Goal: Information Seeking & Learning: Check status

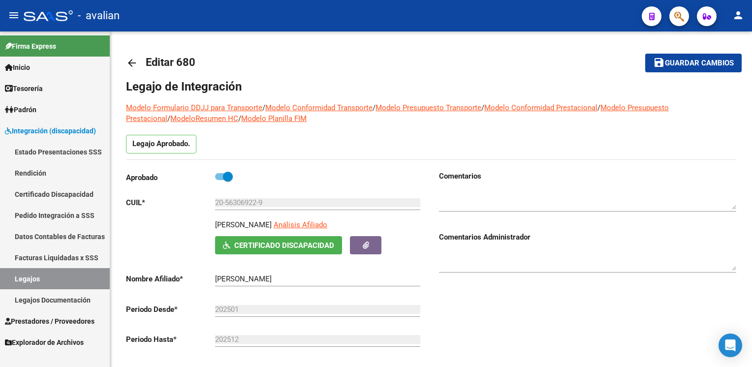
click at [66, 126] on span "Integración (discapacidad)" at bounding box center [50, 130] width 91 height 11
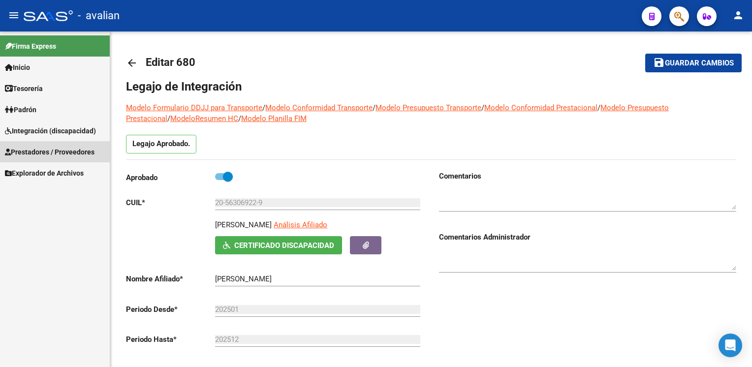
click at [63, 153] on span "Prestadores / Proveedores" at bounding box center [50, 152] width 90 height 11
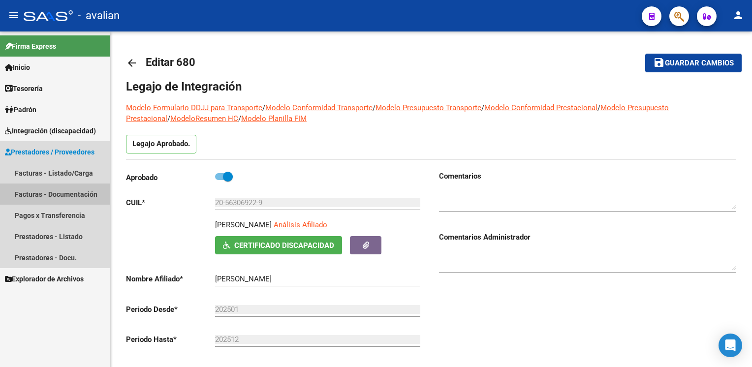
click at [44, 194] on link "Facturas - Documentación" at bounding box center [55, 194] width 110 height 21
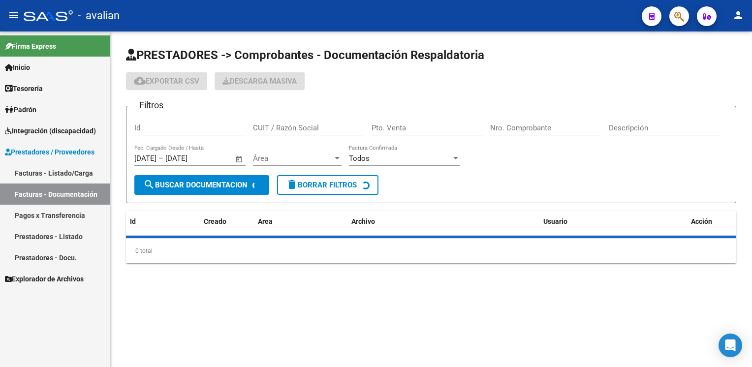
click at [181, 133] on div "Id" at bounding box center [189, 124] width 111 height 21
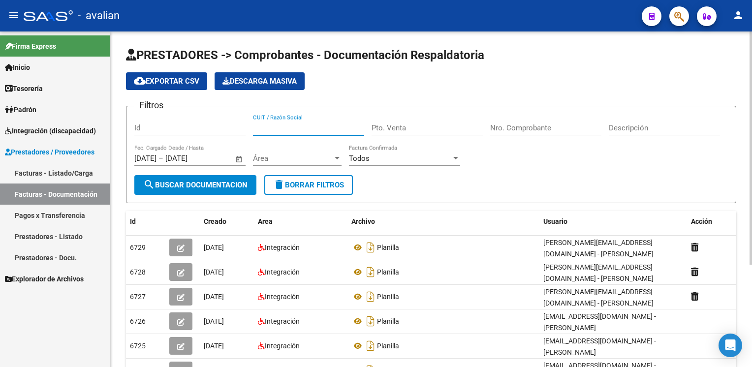
paste input "27371655811"
type input "27371655811"
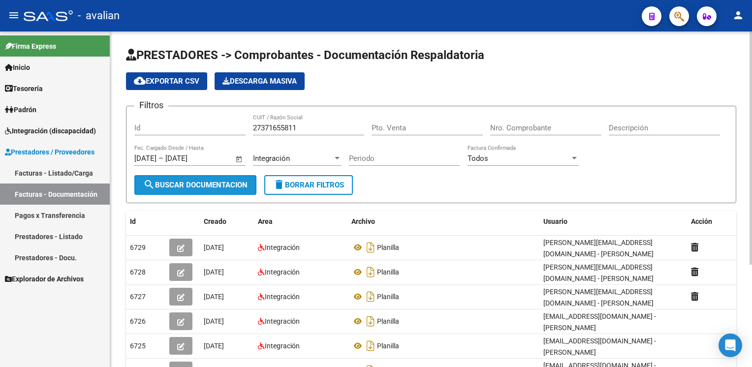
click at [217, 184] on span "search Buscar Documentacion" at bounding box center [195, 185] width 104 height 9
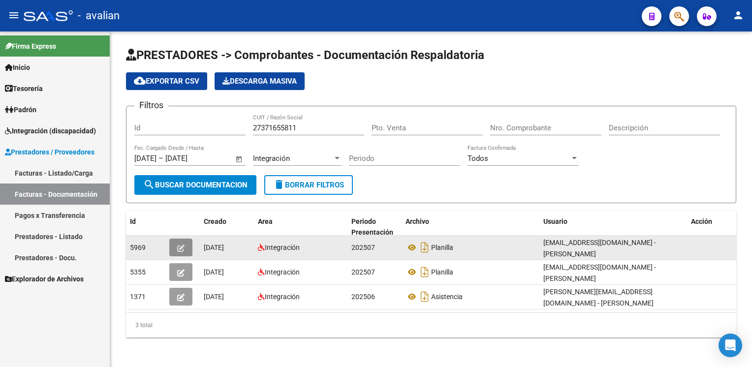
click at [181, 245] on icon "button" at bounding box center [180, 248] width 7 height 7
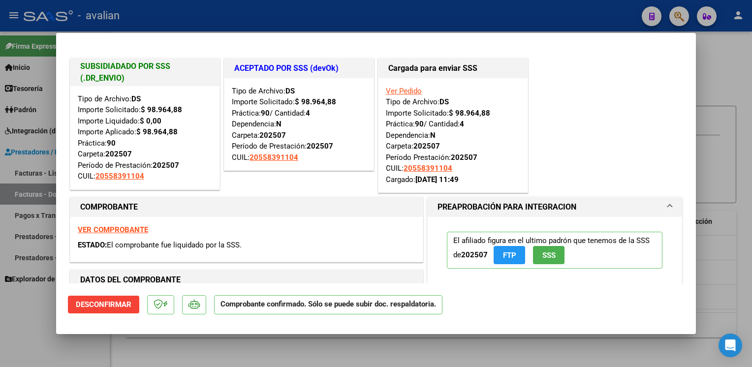
click at [121, 229] on strong "VER COMPROBANTE" at bounding box center [113, 229] width 70 height 9
click at [552, 28] on div at bounding box center [376, 183] width 752 height 367
type input "$ 0,00"
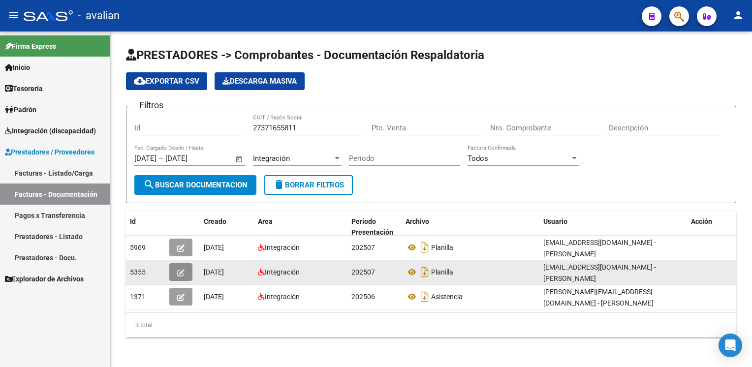
click at [185, 263] on button "button" at bounding box center [180, 272] width 23 height 18
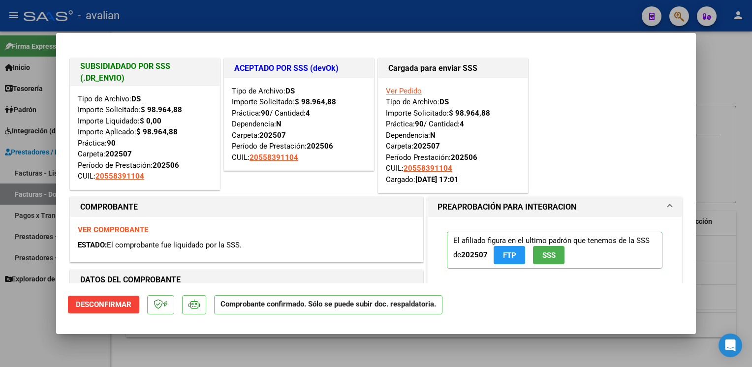
click at [107, 232] on strong "VER COMPROBANTE" at bounding box center [113, 229] width 70 height 9
click at [176, 24] on div at bounding box center [376, 183] width 752 height 367
type input "$ 0,00"
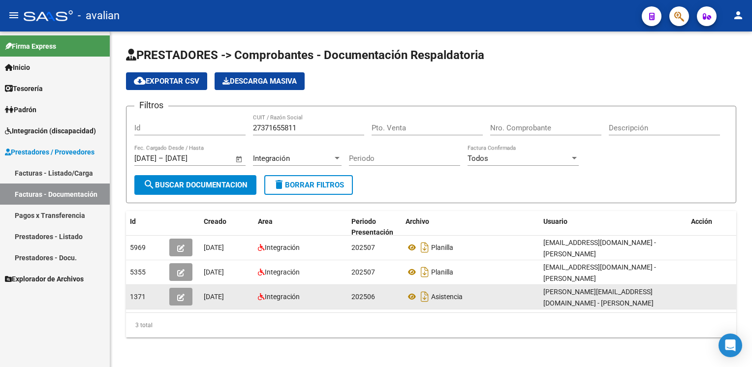
click at [183, 294] on button "button" at bounding box center [180, 297] width 23 height 18
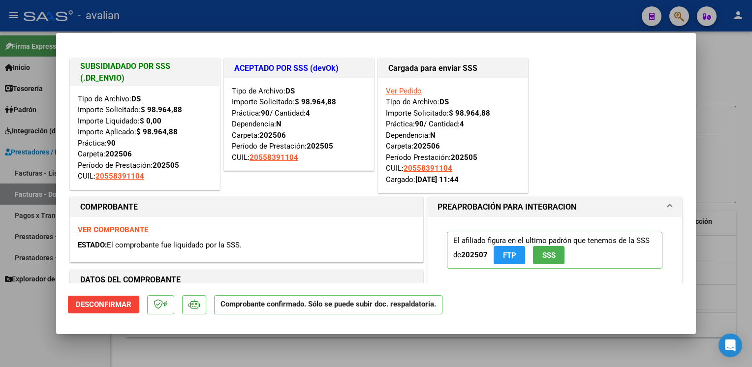
click at [99, 233] on strong "VER COMPROBANTE" at bounding box center [113, 229] width 70 height 9
click at [318, 10] on div at bounding box center [376, 183] width 752 height 367
type input "$ 0,00"
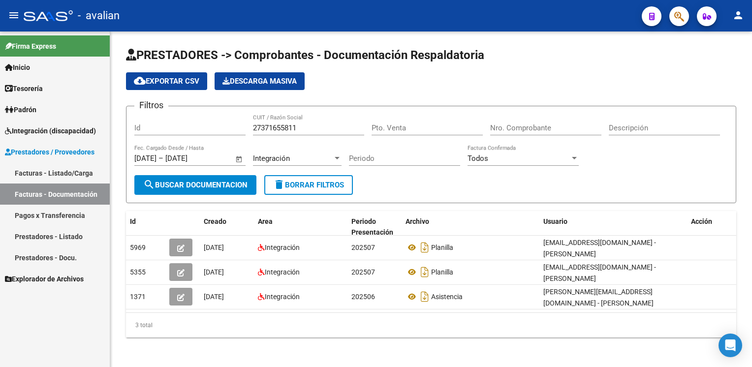
click at [65, 131] on span "Integración (discapacidad)" at bounding box center [50, 130] width 91 height 11
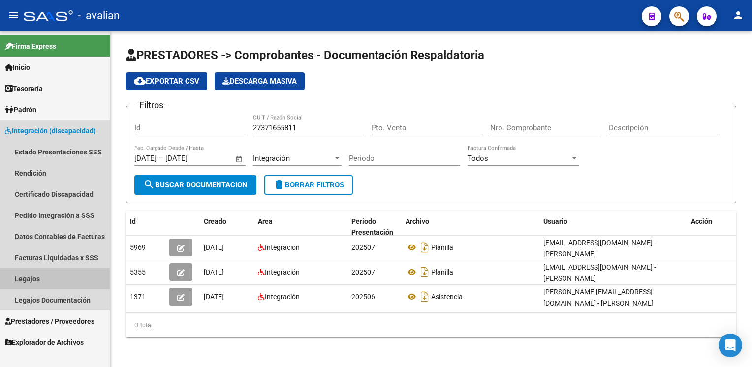
click at [25, 282] on link "Legajos" at bounding box center [55, 278] width 110 height 21
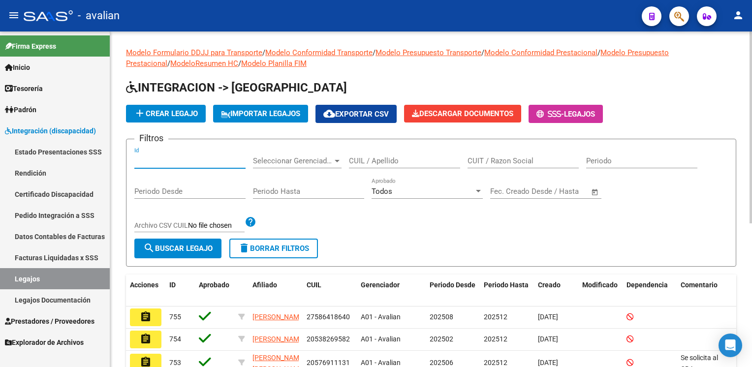
click at [170, 156] on input "Id" at bounding box center [189, 160] width 111 height 9
paste input "20558391104"
type input "20558391104"
click at [192, 250] on span "search Buscar Legajo" at bounding box center [177, 248] width 69 height 9
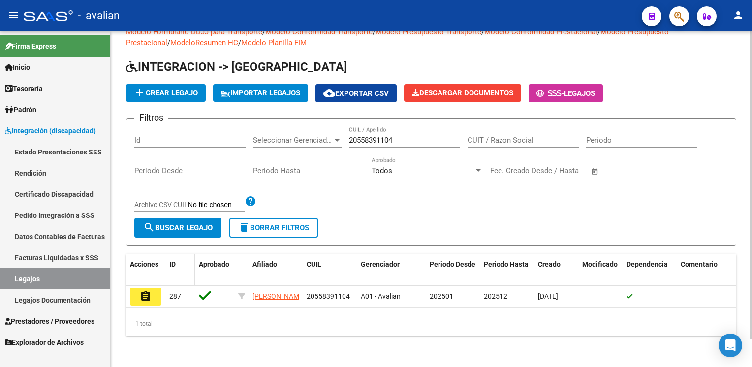
scroll to position [30, 0]
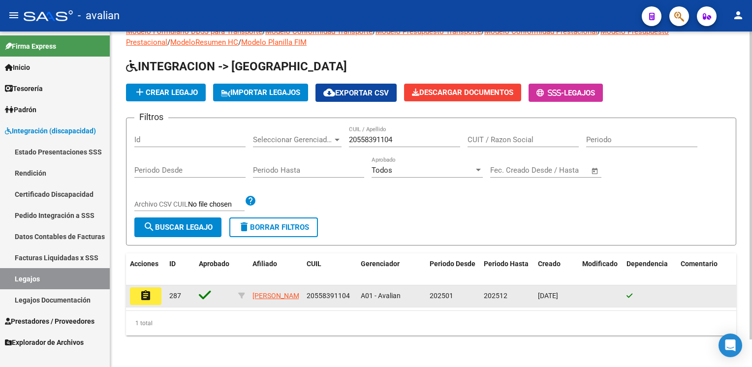
click at [147, 290] on mat-icon "assignment" at bounding box center [146, 296] width 12 height 12
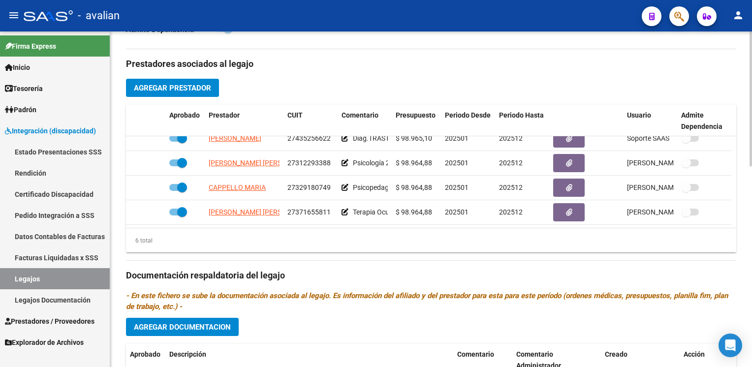
scroll to position [66, 0]
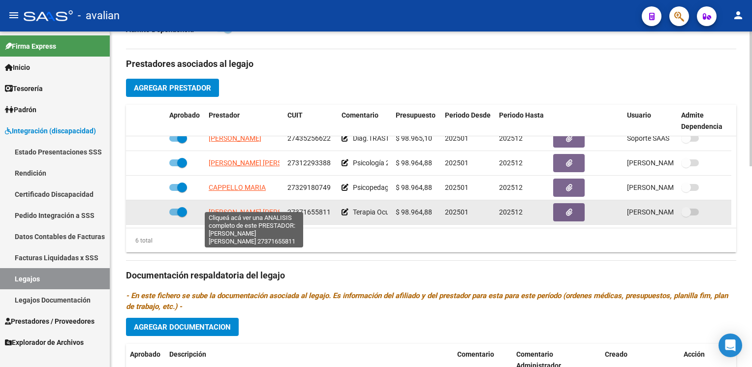
click at [252, 208] on span "[PERSON_NAME] [PERSON_NAME]" at bounding box center [262, 212] width 107 height 8
type textarea "27371655811"
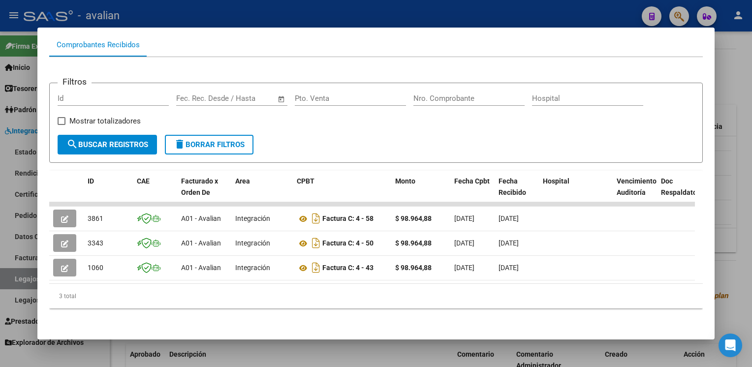
scroll to position [109, 0]
click at [352, 15] on div at bounding box center [376, 183] width 752 height 367
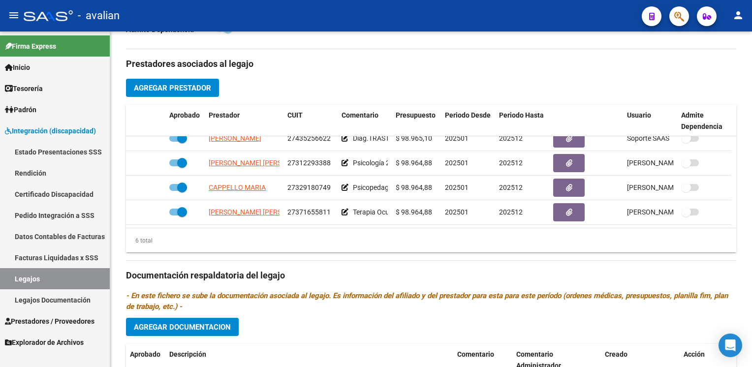
click at [62, 133] on span "Integración (discapacidad)" at bounding box center [50, 130] width 91 height 11
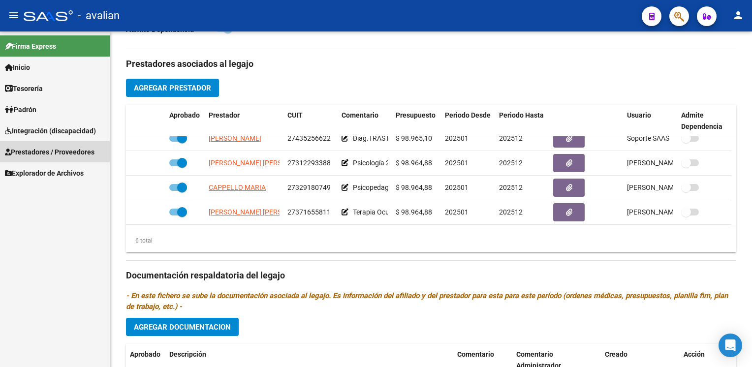
click at [59, 152] on span "Prestadores / Proveedores" at bounding box center [50, 152] width 90 height 11
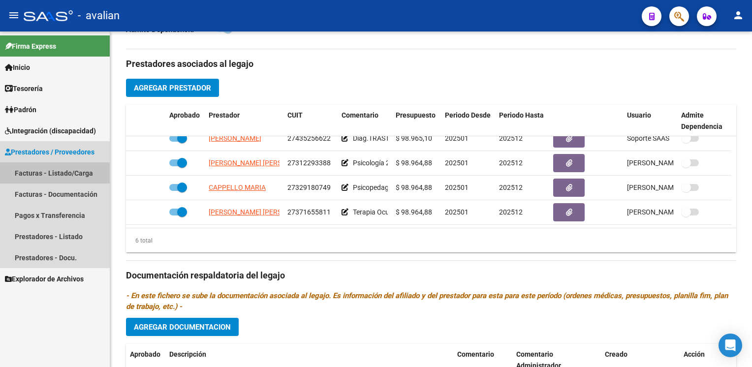
click at [54, 174] on link "Facturas - Listado/Carga" at bounding box center [55, 172] width 110 height 21
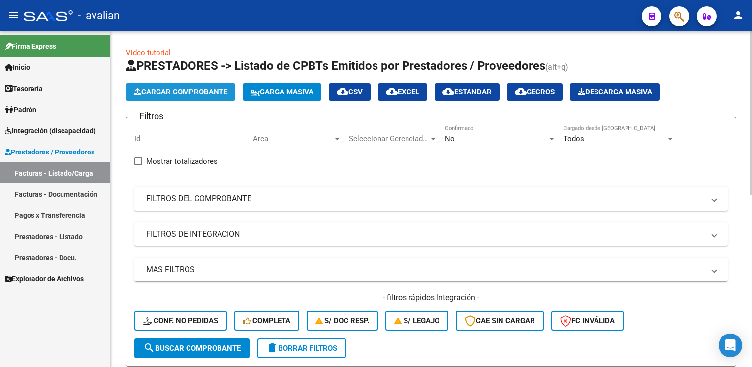
click at [183, 96] on button "Cargar Comprobante" at bounding box center [180, 92] width 109 height 18
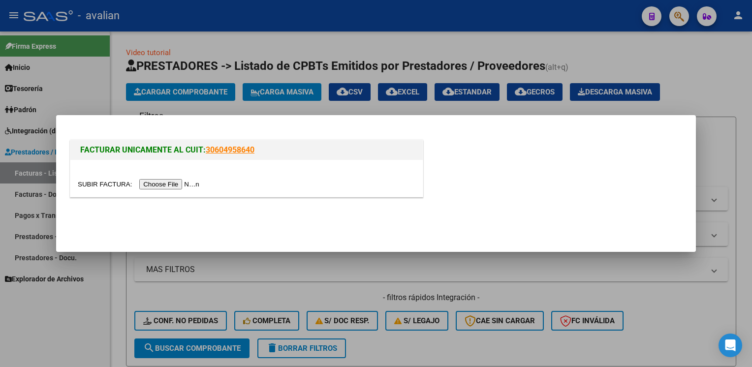
click at [173, 184] on input "file" at bounding box center [140, 184] width 125 height 10
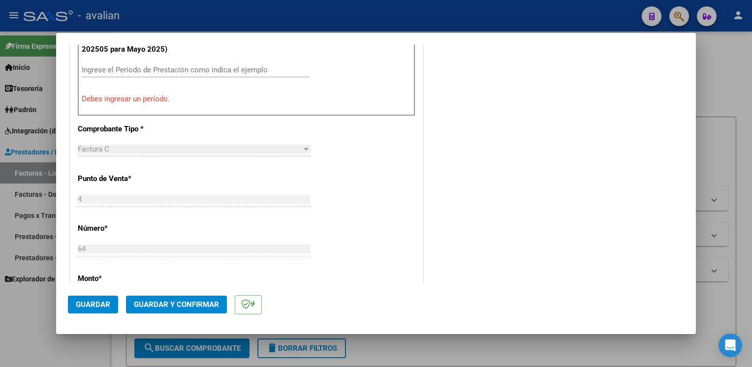
scroll to position [394, 0]
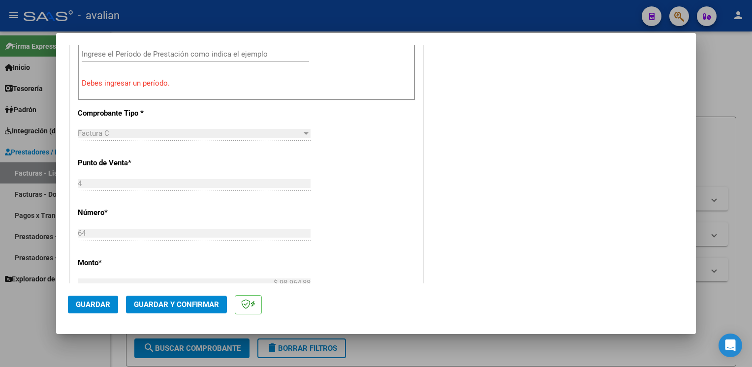
click at [121, 56] on input "Ingrese el Período de Prestación como indica el ejemplo" at bounding box center [195, 54] width 227 height 9
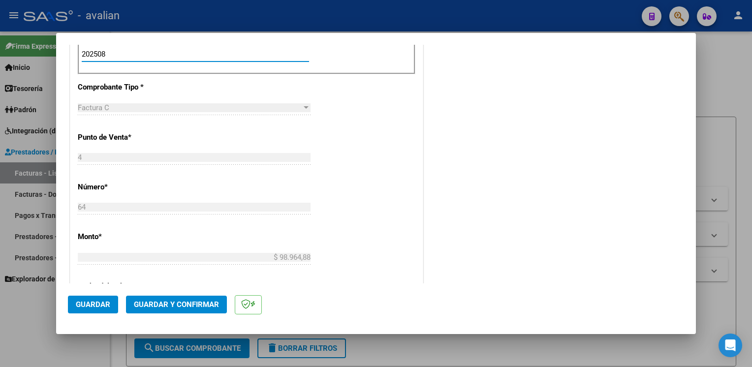
type input "202508"
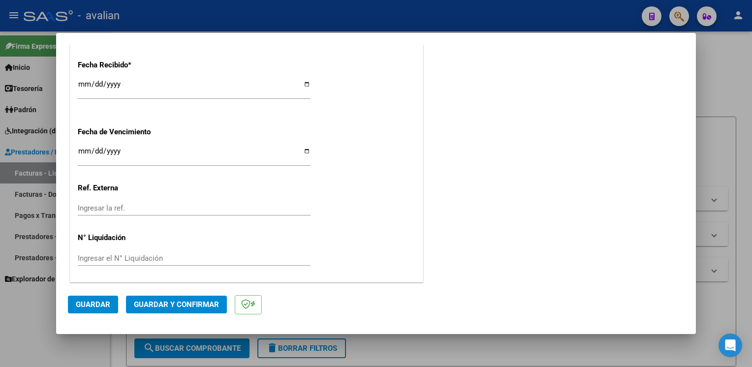
scroll to position [0, 0]
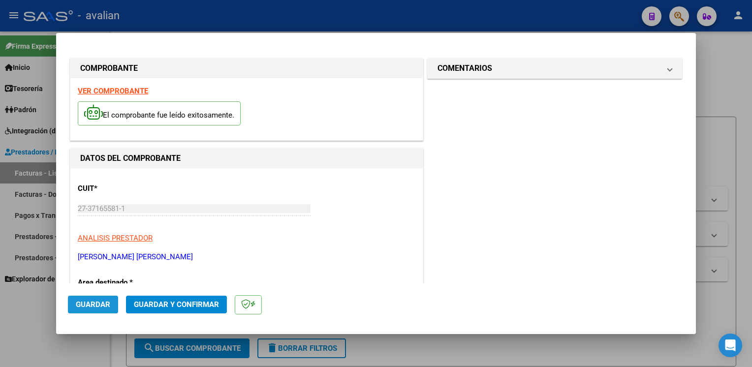
click at [100, 303] on span "Guardar" at bounding box center [93, 304] width 34 height 9
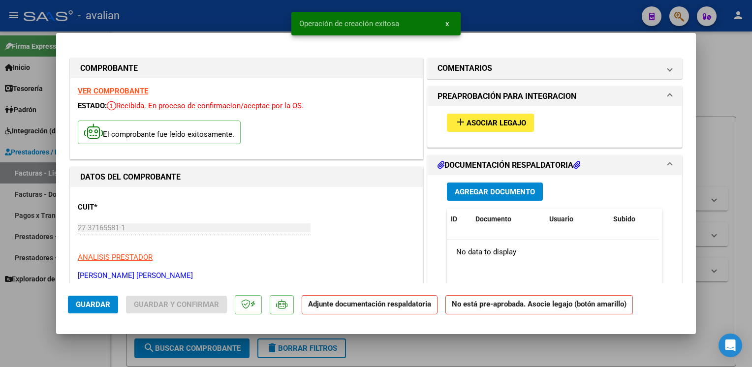
click at [492, 125] on span "Asociar Legajo" at bounding box center [497, 123] width 60 height 9
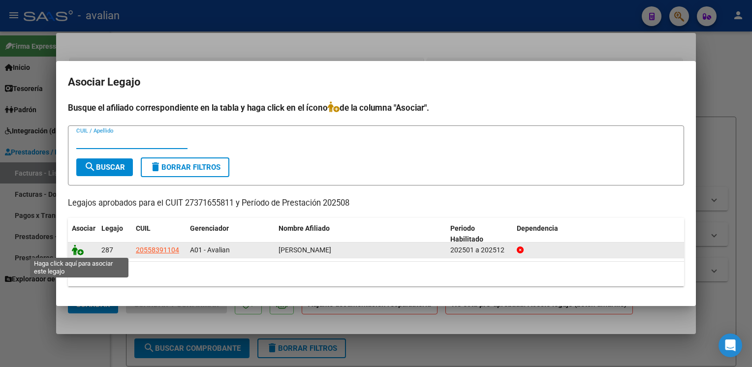
click at [81, 253] on icon at bounding box center [78, 250] width 12 height 11
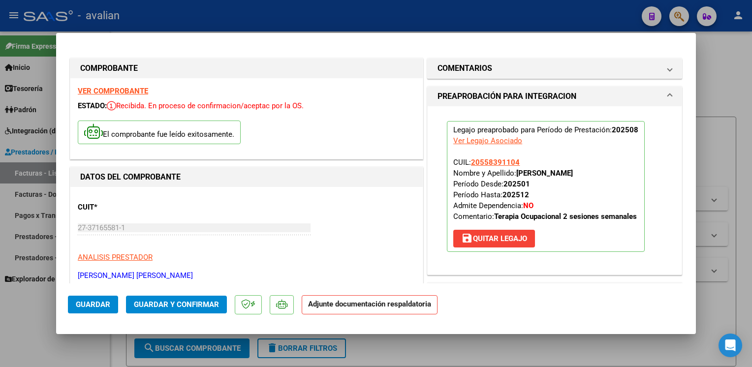
scroll to position [98, 0]
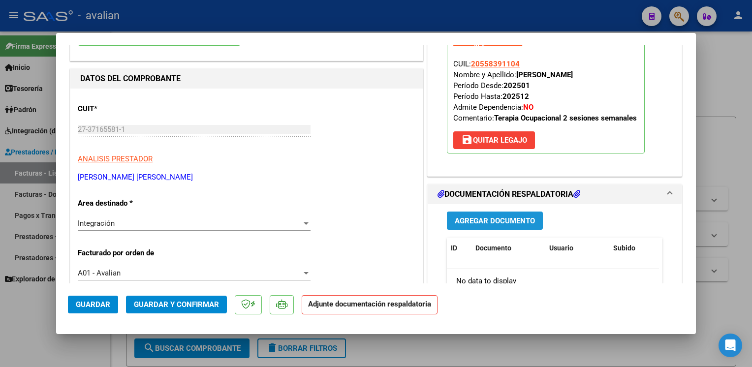
click at [494, 228] on button "Agregar Documento" at bounding box center [495, 221] width 96 height 18
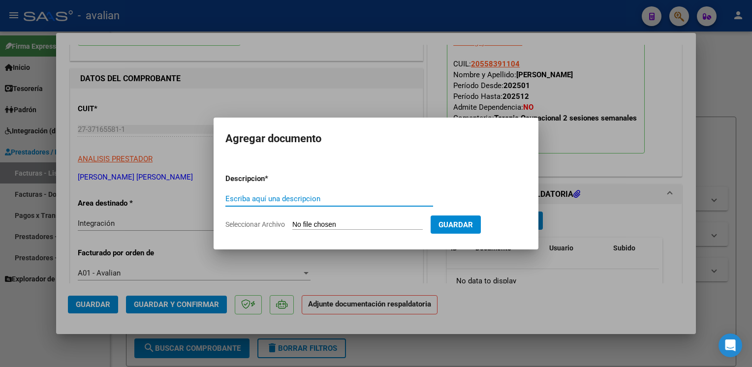
click at [270, 198] on input "Escriba aquí una descripcion" at bounding box center [329, 198] width 208 height 9
type input "Planilla"
click at [350, 225] on input "Seleccionar Archivo" at bounding box center [357, 224] width 130 height 9
type input "C:\fakepath\Planilla [PERSON_NAME]pdf"
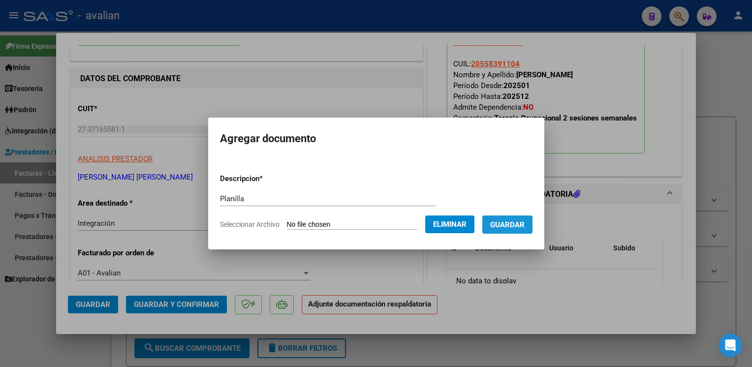
click at [507, 230] on button "Guardar" at bounding box center [507, 225] width 50 height 18
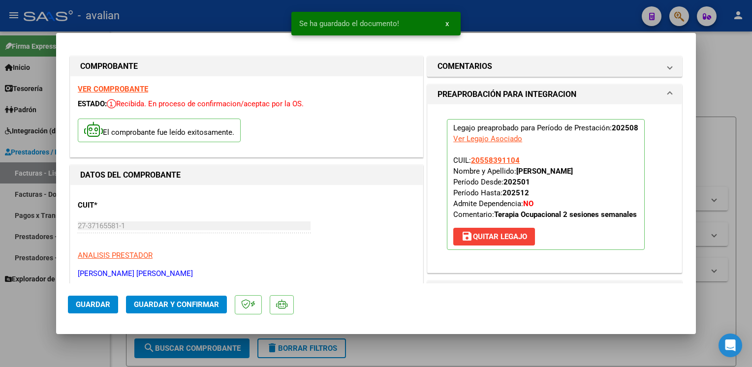
scroll to position [0, 0]
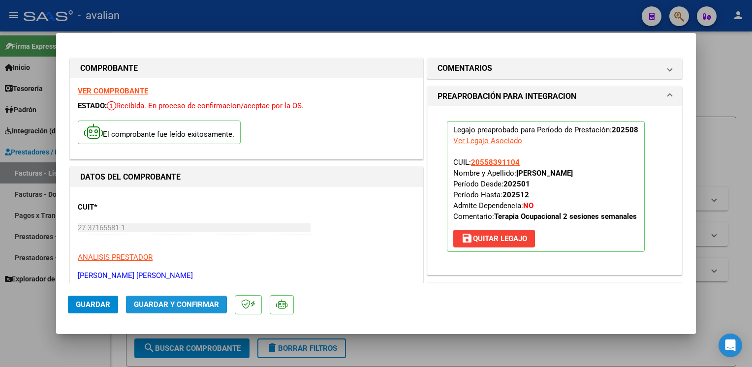
click at [140, 304] on span "Guardar y Confirmar" at bounding box center [176, 304] width 85 height 9
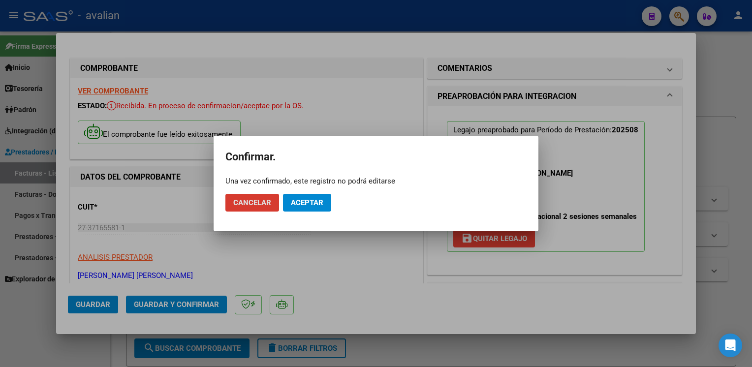
click at [309, 201] on span "Aceptar" at bounding box center [307, 202] width 32 height 9
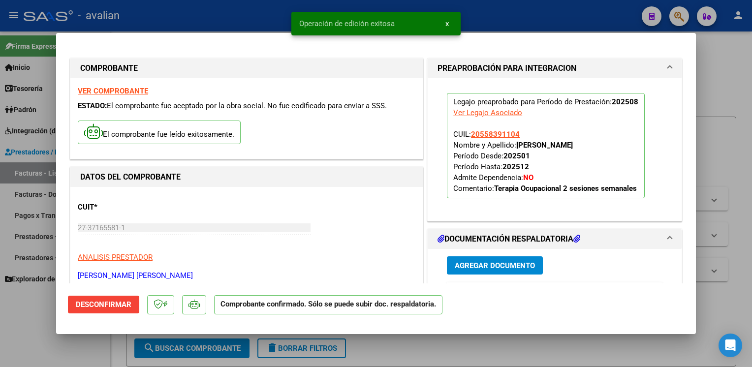
click at [229, 11] on div at bounding box center [376, 183] width 752 height 367
type input "$ 0,00"
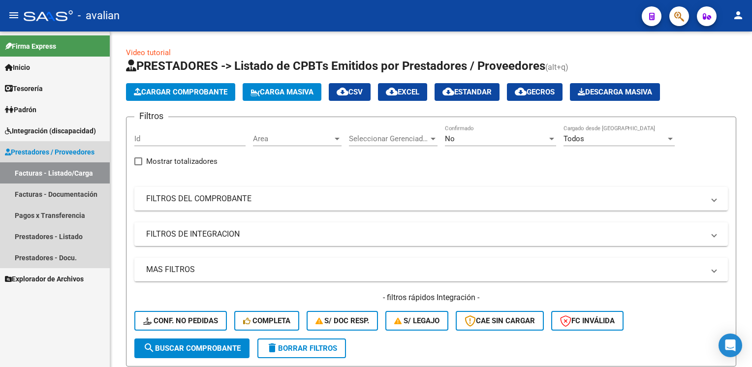
click at [69, 172] on link "Facturas - Listado/Carga" at bounding box center [55, 172] width 110 height 21
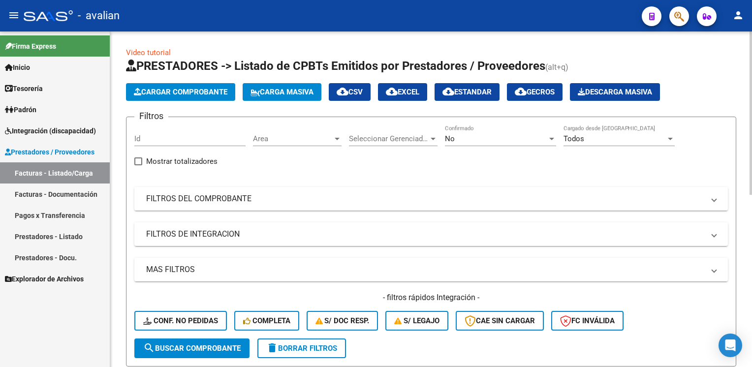
click at [150, 139] on input "Id" at bounding box center [189, 138] width 111 height 9
click at [209, 196] on mat-panel-title "FILTROS DEL COMPROBANTE" at bounding box center [425, 198] width 558 height 11
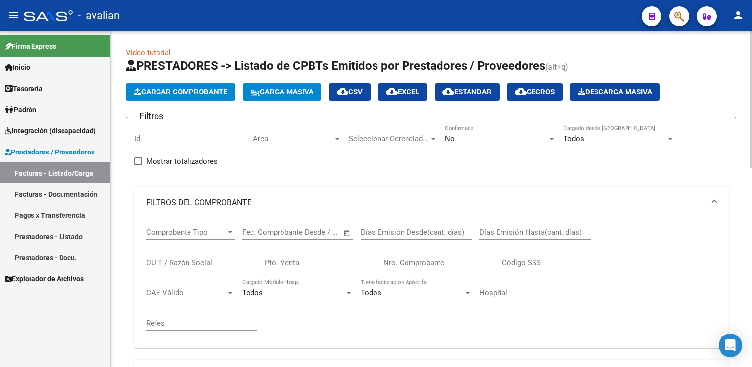
scroll to position [98, 0]
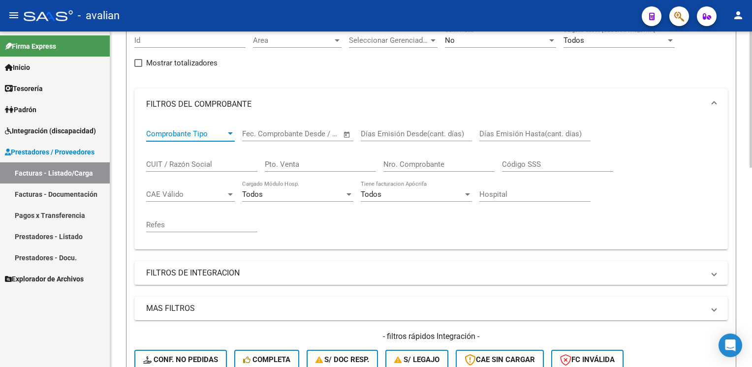
click at [184, 130] on span "Comprobante Tipo" at bounding box center [186, 133] width 80 height 9
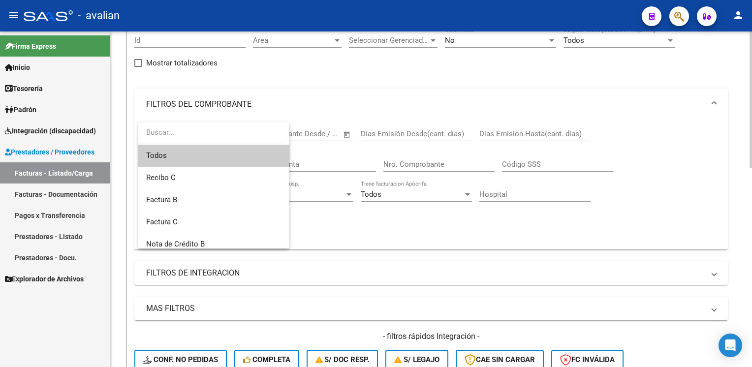
click at [184, 130] on input "dropdown search" at bounding box center [211, 133] width 146 height 22
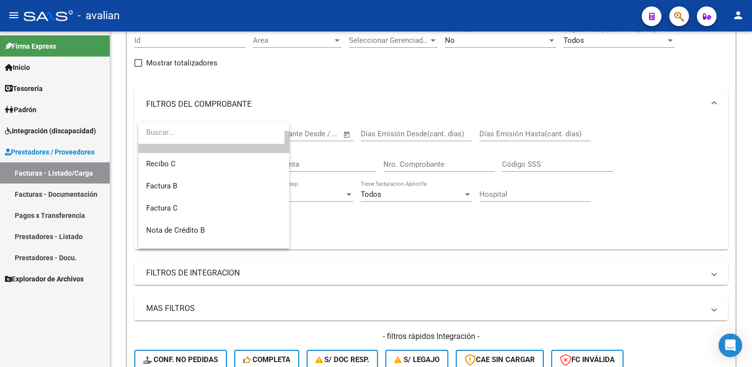
scroll to position [0, 0]
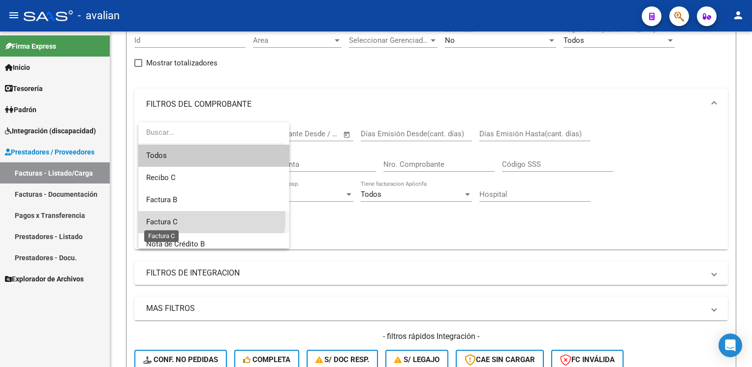
click at [176, 218] on span "Factura C" at bounding box center [161, 222] width 31 height 9
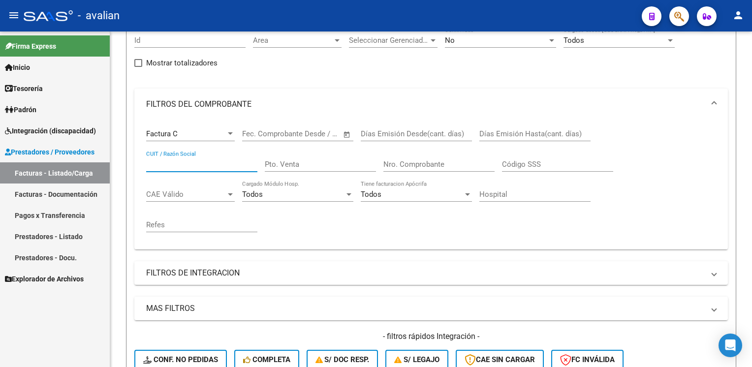
paste input "27147271684"
type input "27147271684"
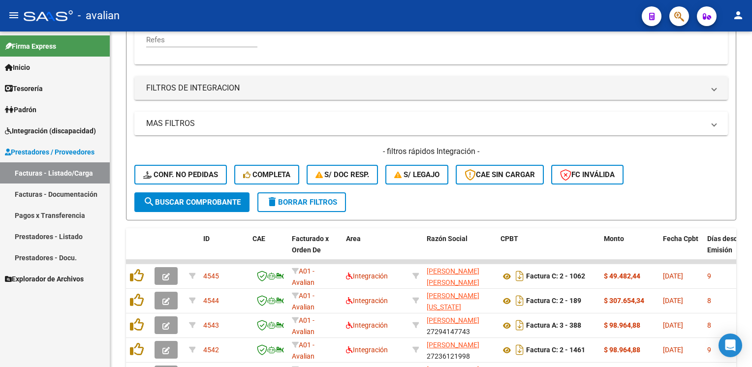
scroll to position [295, 0]
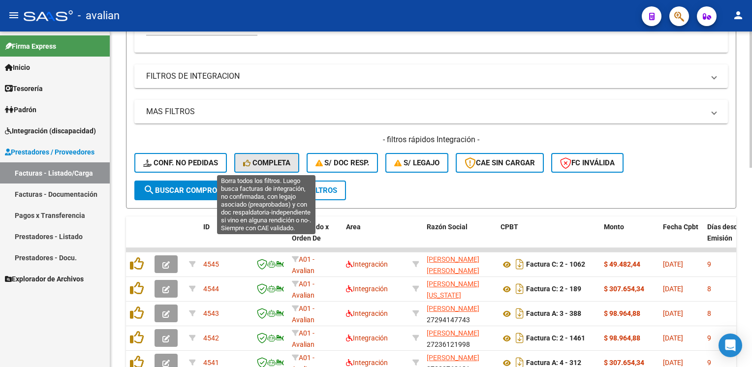
click at [291, 163] on button "Completa" at bounding box center [266, 163] width 65 height 20
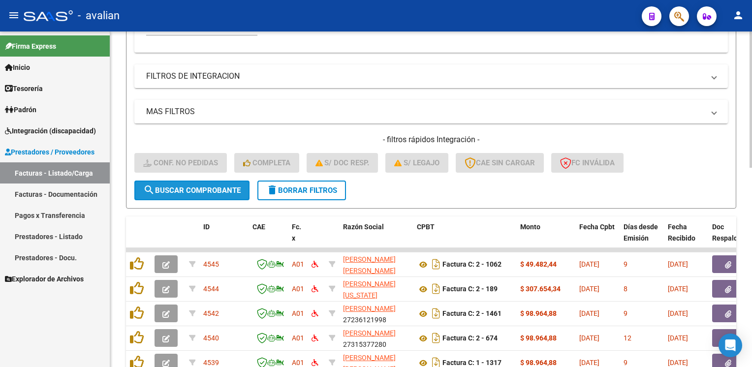
click at [245, 182] on button "search Buscar Comprobante" at bounding box center [191, 191] width 115 height 20
click at [239, 186] on span "search Buscar Comprobante" at bounding box center [191, 190] width 97 height 9
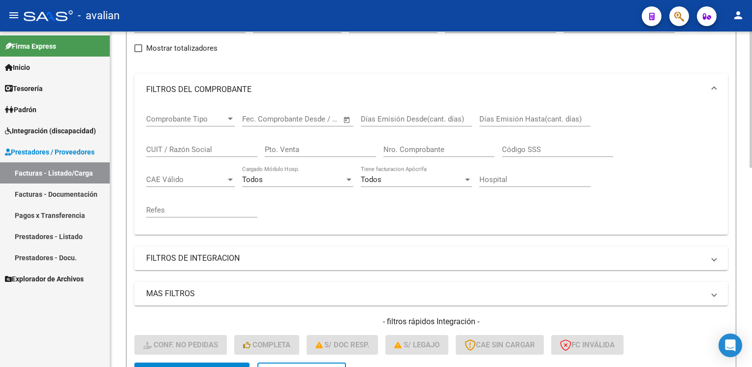
scroll to position [97, 0]
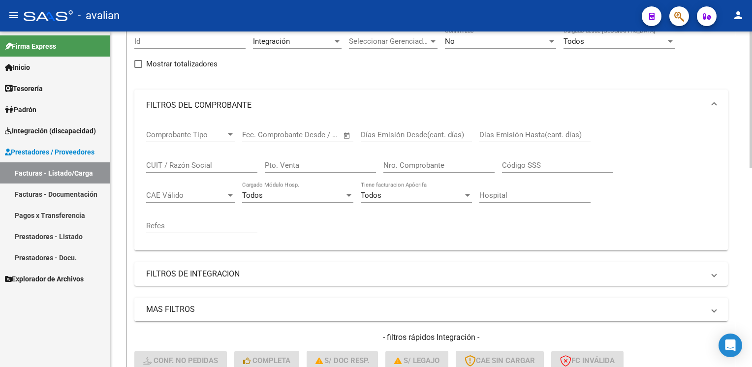
click at [207, 161] on input "CUIT / Razón Social" at bounding box center [201, 165] width 111 height 9
paste input "27147271684"
type input "27147271684"
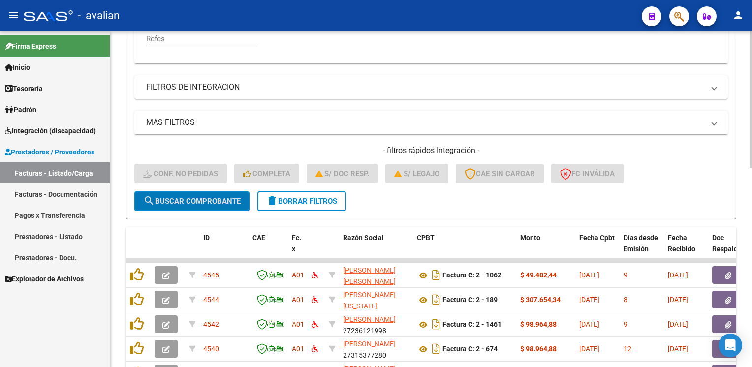
click at [201, 204] on button "search Buscar Comprobante" at bounding box center [191, 201] width 115 height 20
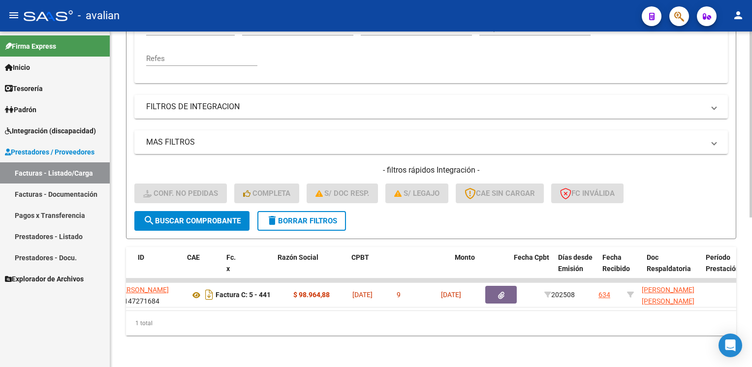
scroll to position [0, 0]
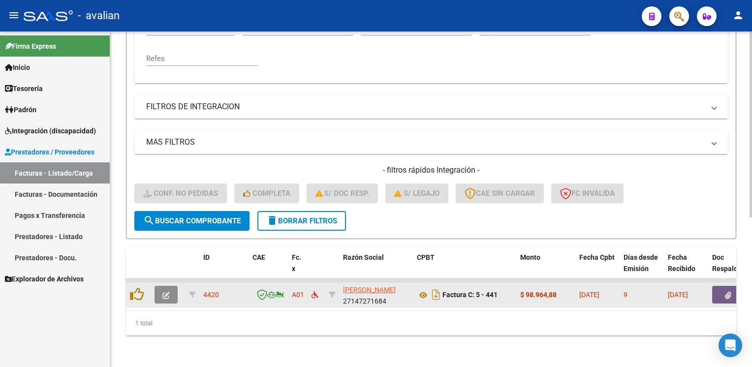
click at [161, 286] on button "button" at bounding box center [166, 295] width 23 height 18
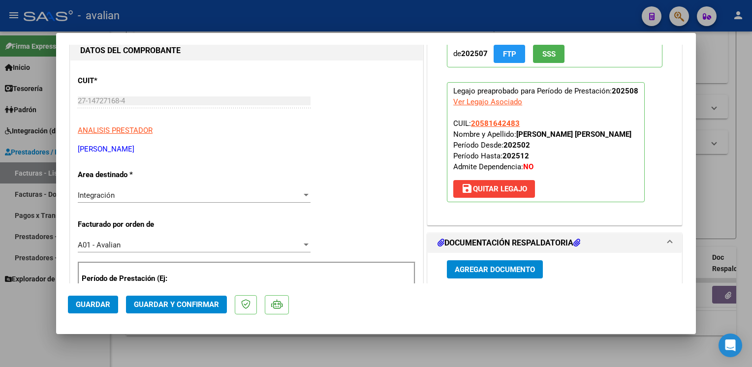
scroll to position [148, 0]
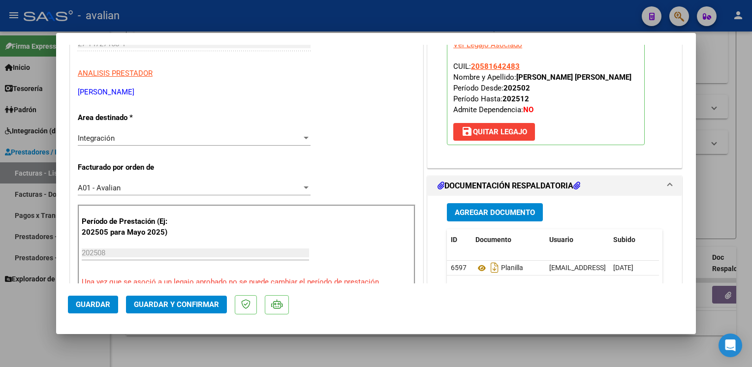
click at [285, 18] on div at bounding box center [376, 183] width 752 height 367
type input "$ 0,00"
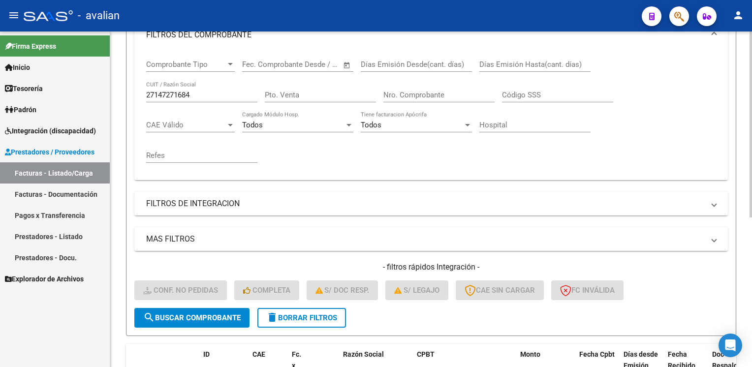
scroll to position [171, 0]
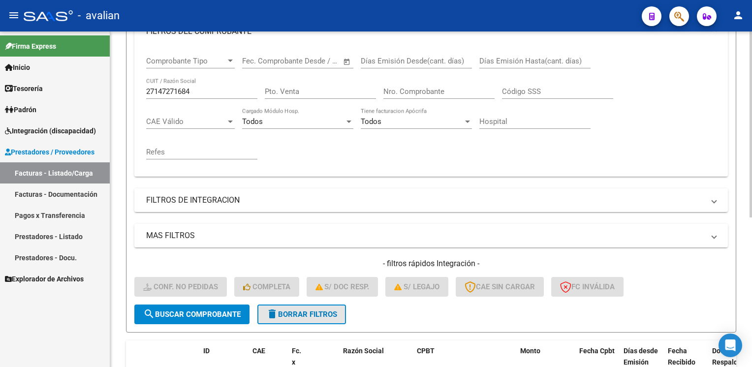
drag, startPoint x: 294, startPoint y: 313, endPoint x: 272, endPoint y: 298, distance: 26.6
click at [294, 313] on span "delete Borrar Filtros" at bounding box center [301, 314] width 71 height 9
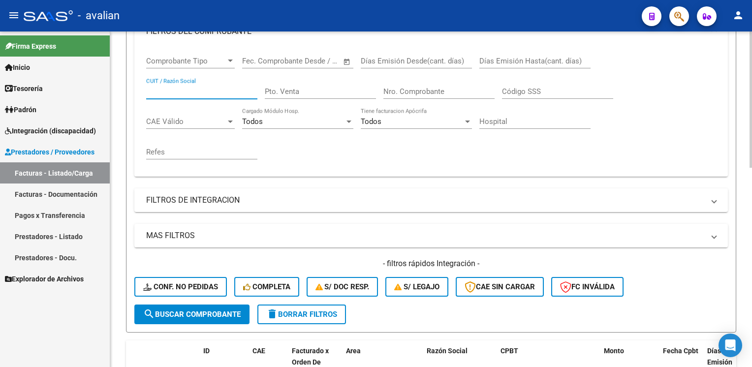
click at [155, 92] on input "CUIT / Razón Social" at bounding box center [201, 91] width 111 height 9
paste input "27297122989"
type input "27297122989"
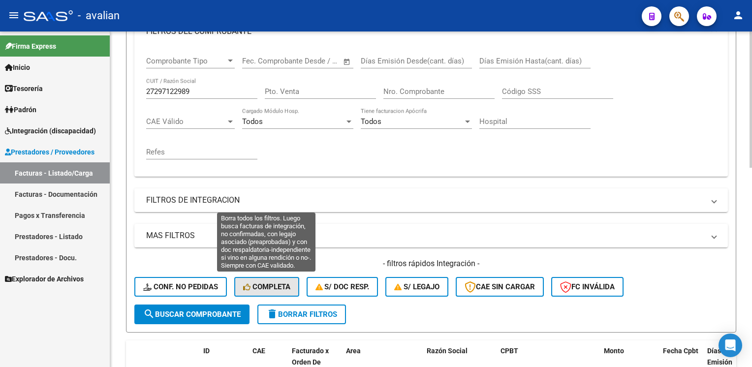
click at [287, 284] on span "Completa" at bounding box center [266, 286] width 47 height 9
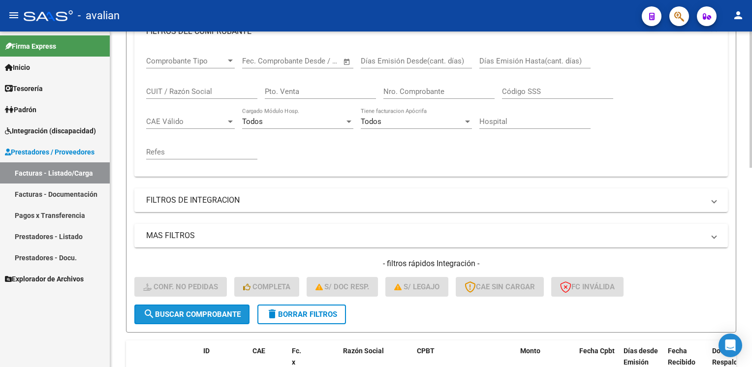
click at [236, 311] on span "search Buscar Comprobante" at bounding box center [191, 314] width 97 height 9
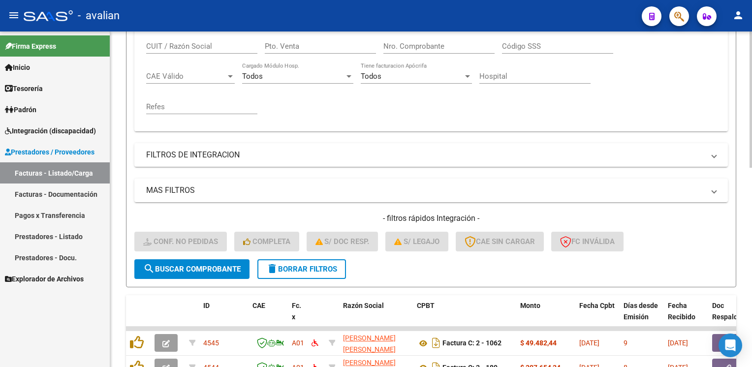
scroll to position [196, 0]
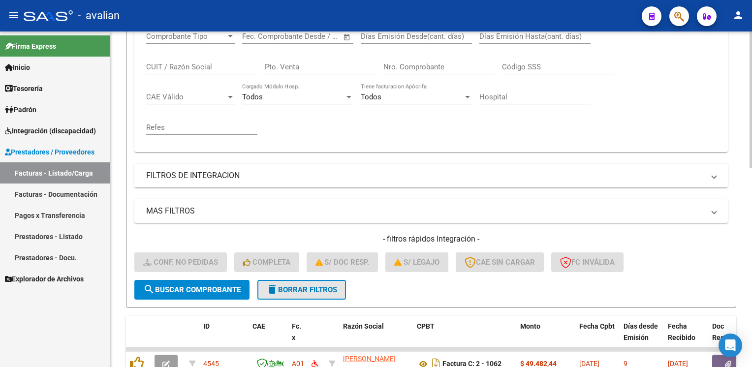
click at [293, 289] on span "delete Borrar Filtros" at bounding box center [301, 289] width 71 height 9
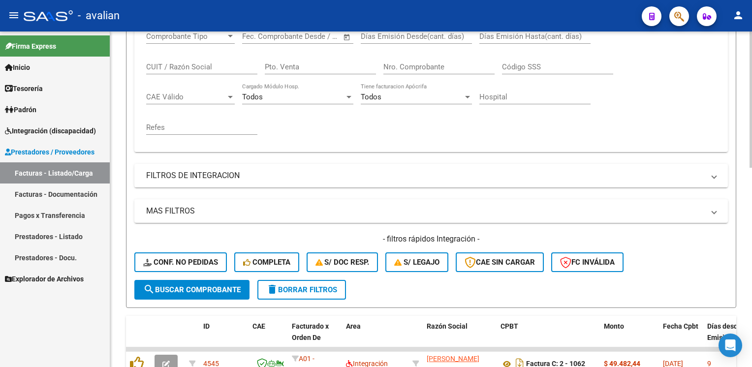
click at [158, 62] on input "CUIT / Razón Social" at bounding box center [201, 66] width 111 height 9
paste input "27297122989"
type input "27297122989"
click at [217, 286] on span "search Buscar Comprobante" at bounding box center [191, 289] width 97 height 9
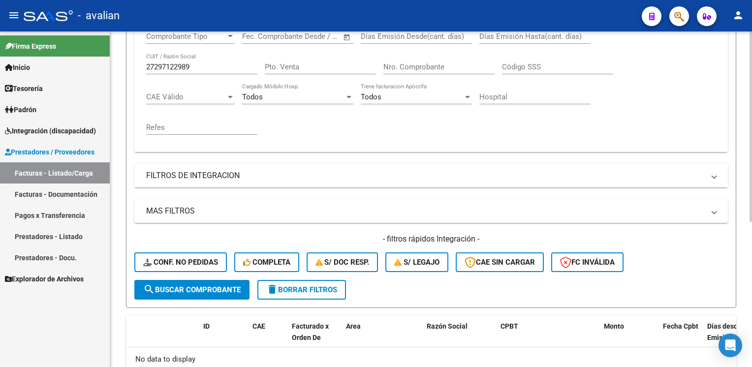
scroll to position [255, 0]
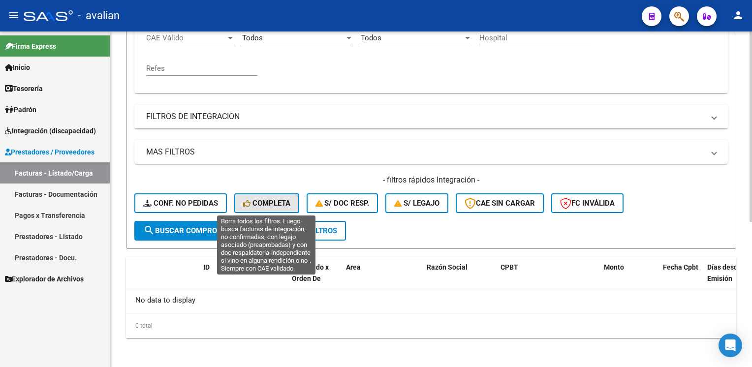
click at [277, 206] on span "Completa" at bounding box center [266, 203] width 47 height 9
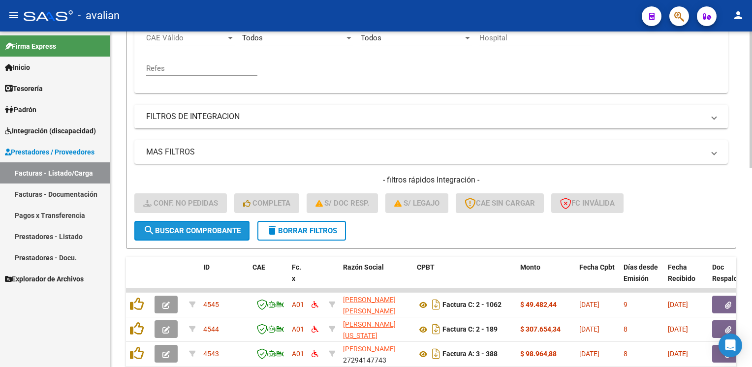
click at [210, 226] on span "search Buscar Comprobante" at bounding box center [191, 230] width 97 height 9
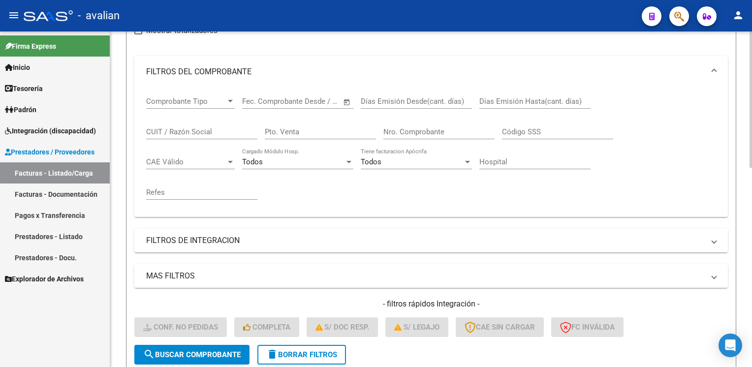
scroll to position [58, 0]
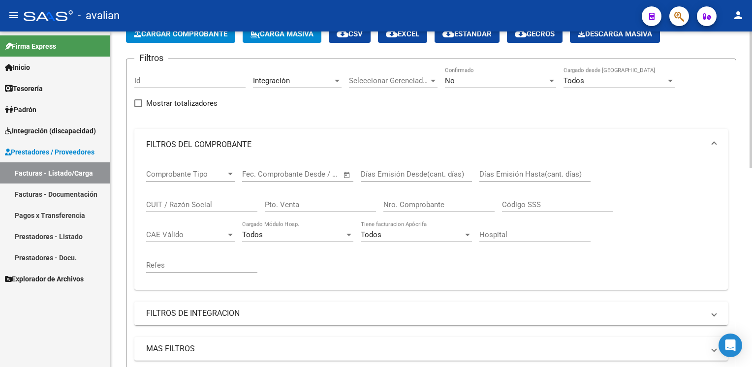
click at [156, 168] on div "Comprobante Tipo Comprobante Tipo" at bounding box center [190, 170] width 89 height 21
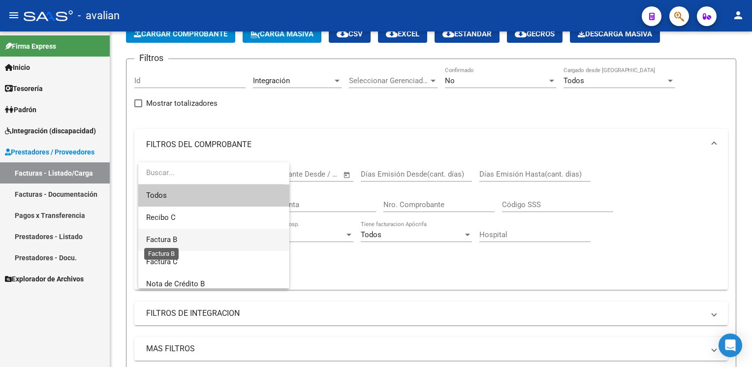
click at [172, 239] on span "Factura B" at bounding box center [161, 239] width 31 height 9
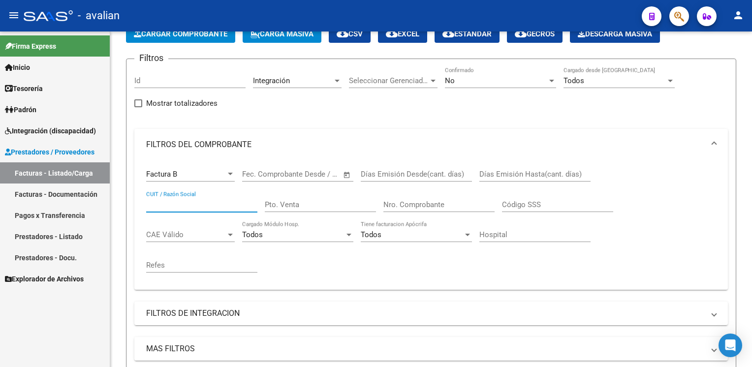
paste input "27297122989"
type input "27297122989"
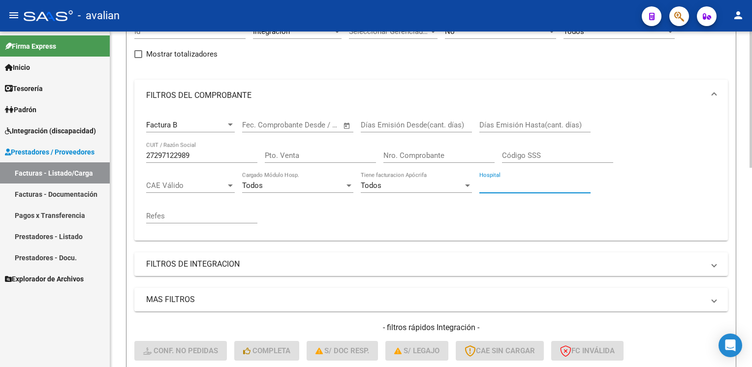
scroll to position [304, 0]
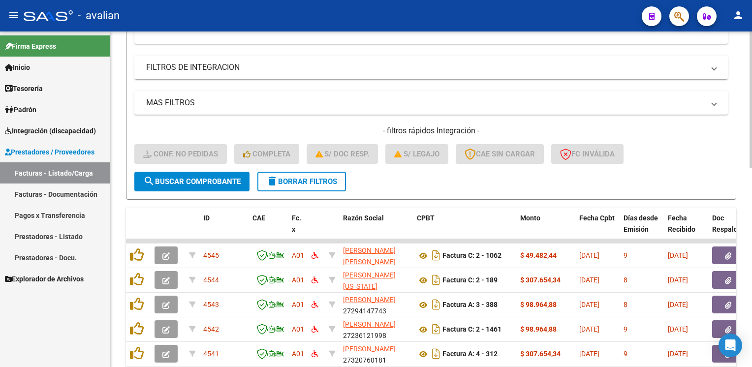
click at [217, 182] on span "search Buscar Comprobante" at bounding box center [191, 181] width 97 height 9
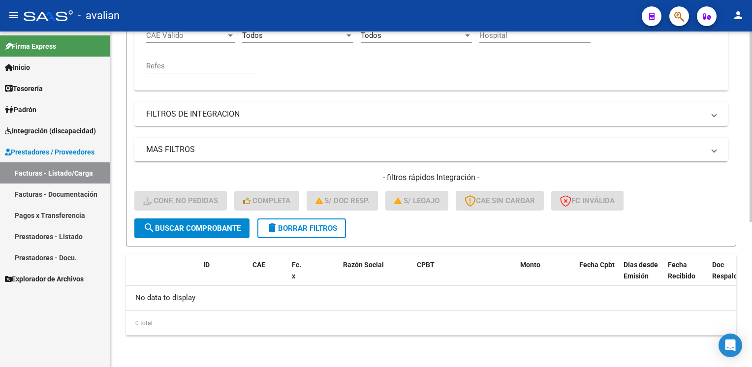
scroll to position [255, 0]
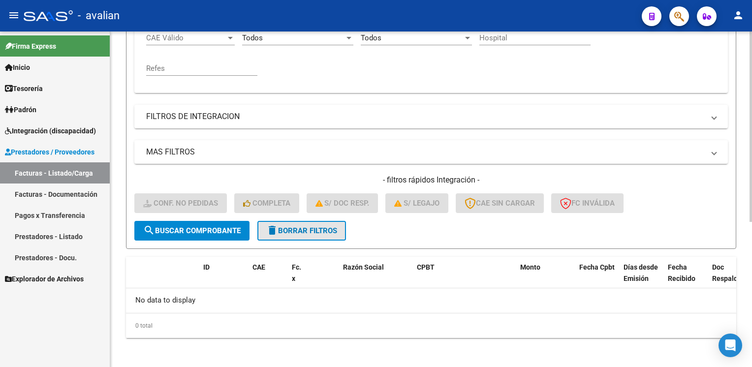
click at [269, 224] on mat-icon "delete" at bounding box center [272, 230] width 12 height 12
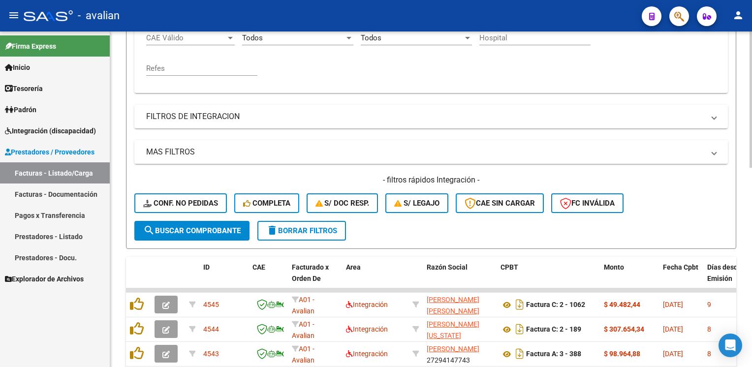
scroll to position [206, 0]
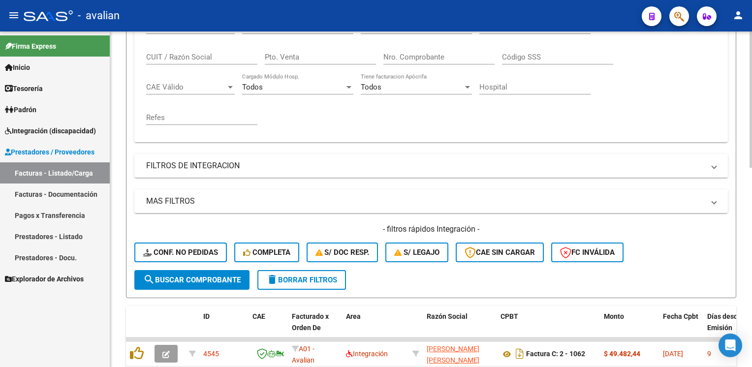
click at [175, 56] on input "CUIT / Razón Social" at bounding box center [201, 57] width 111 height 9
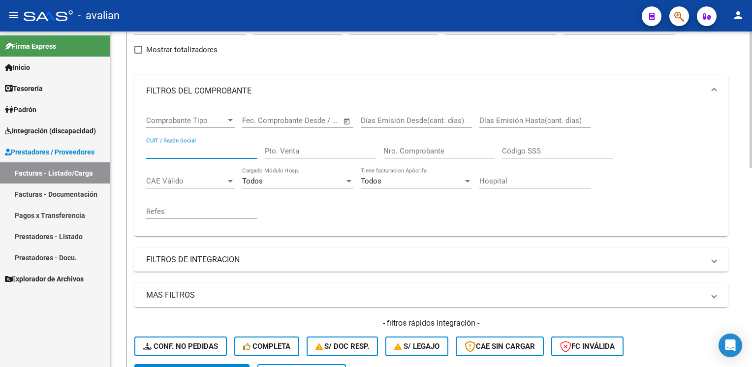
scroll to position [58, 0]
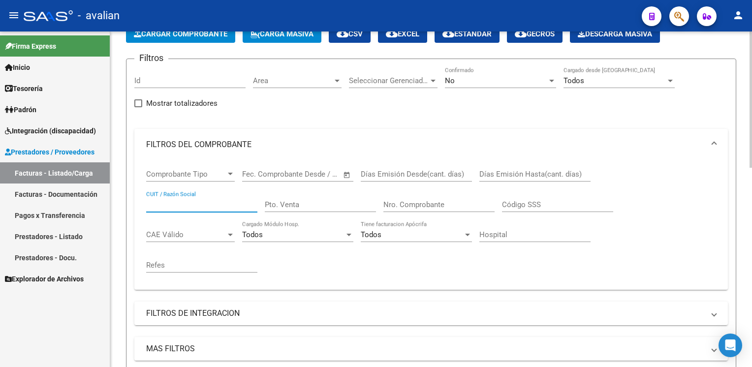
click at [168, 174] on span "Comprobante Tipo" at bounding box center [186, 174] width 80 height 9
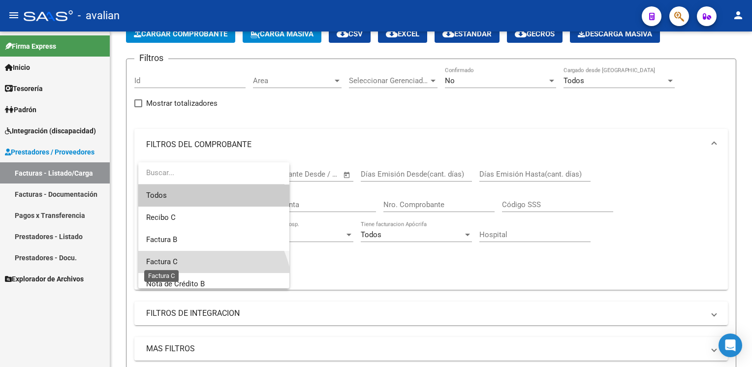
click at [161, 261] on span "Factura C" at bounding box center [161, 261] width 31 height 9
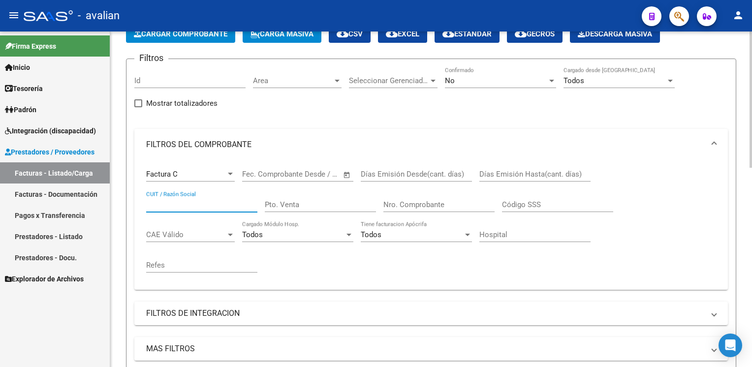
click at [172, 203] on input "CUIT / Razón Social" at bounding box center [201, 204] width 111 height 9
paste input "27297122989"
type input "27297122989"
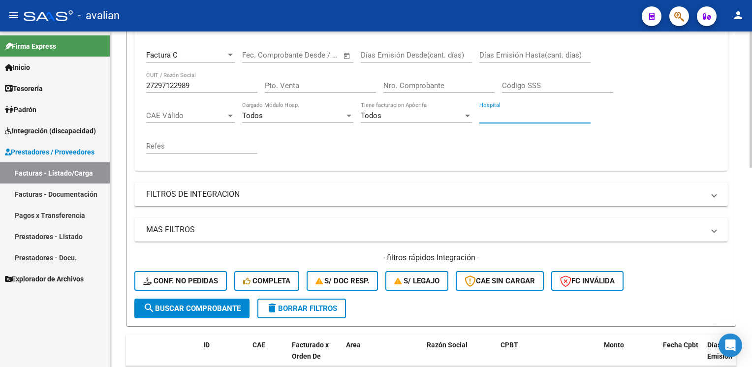
scroll to position [206, 0]
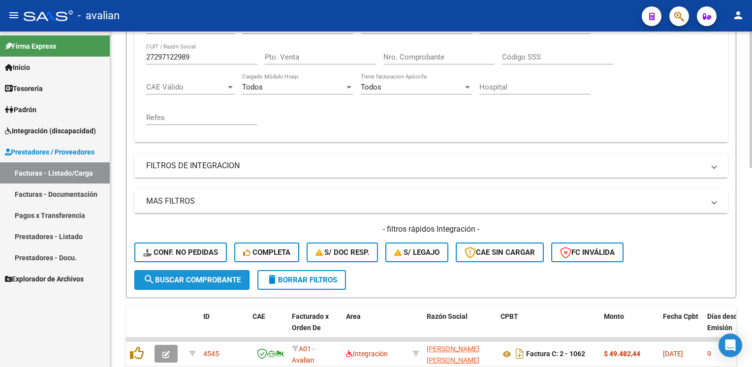
click at [185, 280] on span "search Buscar Comprobante" at bounding box center [191, 280] width 97 height 9
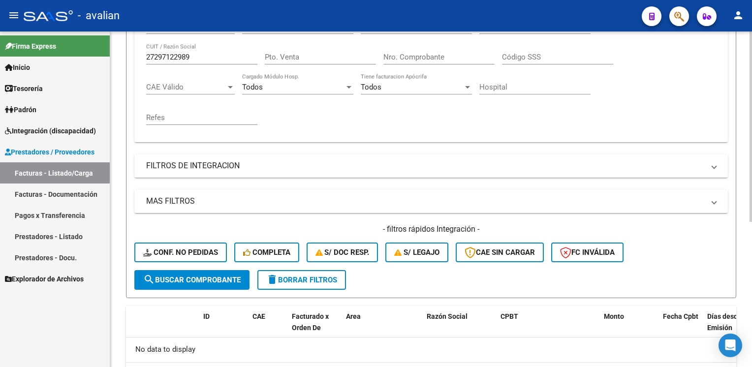
scroll to position [255, 0]
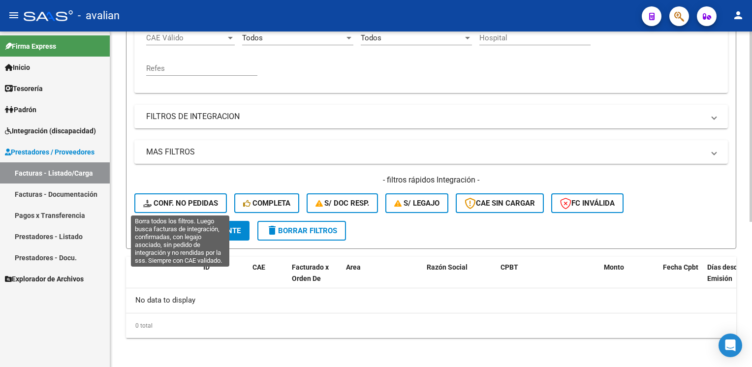
click at [203, 199] on span "Conf. no pedidas" at bounding box center [180, 203] width 75 height 9
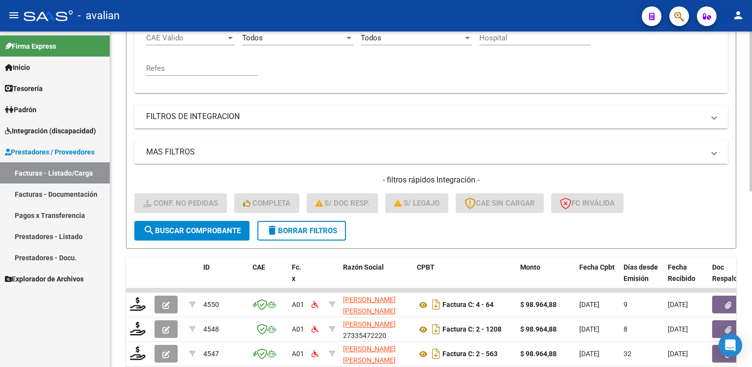
click at [201, 227] on span "search Buscar Comprobante" at bounding box center [191, 230] width 97 height 9
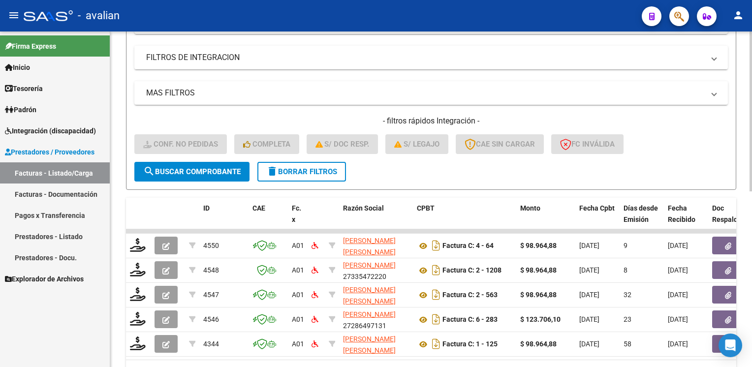
scroll to position [353, 0]
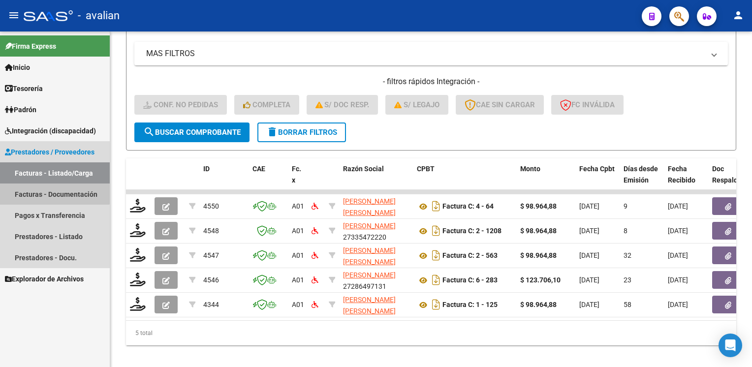
click at [36, 192] on link "Facturas - Documentación" at bounding box center [55, 194] width 110 height 21
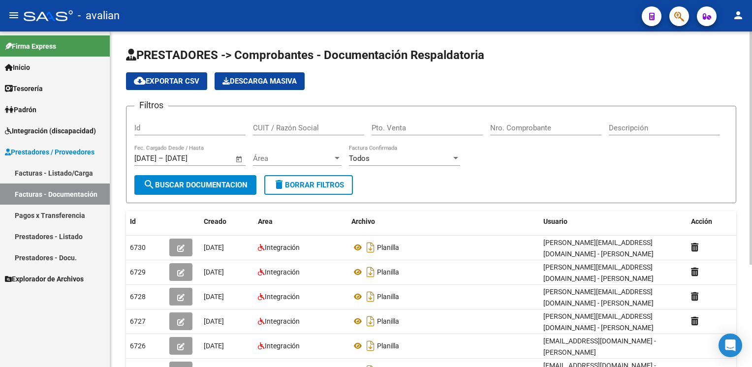
click at [149, 126] on input "Id" at bounding box center [189, 128] width 111 height 9
paste input "27297122989"
type input "27297122989"
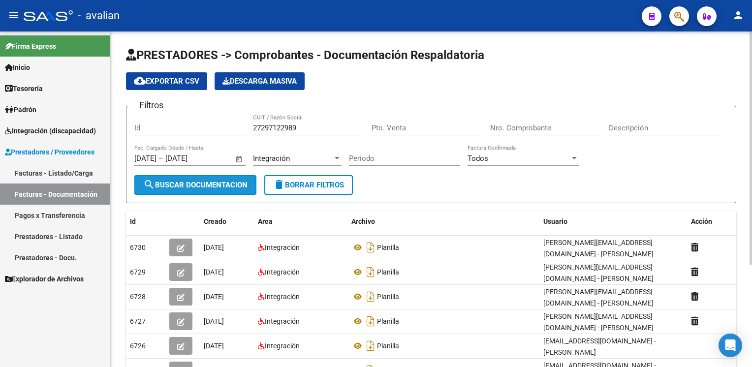
click at [244, 187] on span "search Buscar Documentacion" at bounding box center [195, 185] width 104 height 9
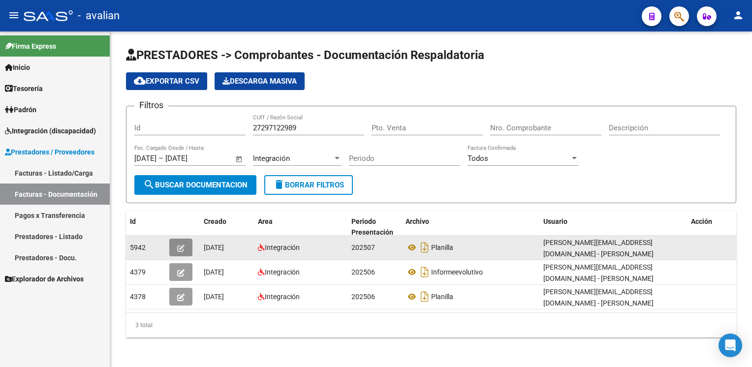
click at [184, 245] on icon "button" at bounding box center [180, 248] width 7 height 7
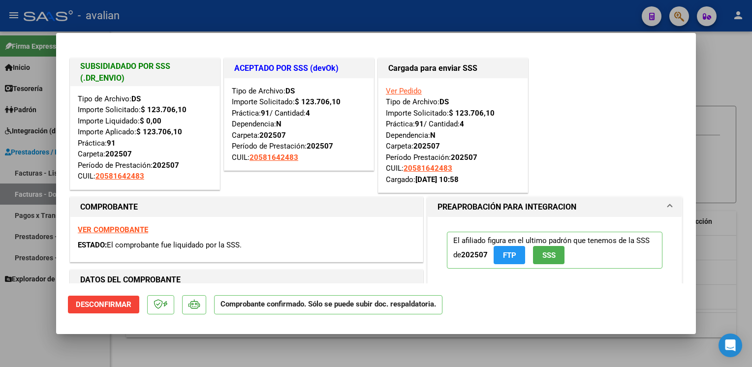
click at [108, 232] on strong "VER COMPROBANTE" at bounding box center [113, 229] width 70 height 9
click at [364, 20] on div at bounding box center [376, 183] width 752 height 367
type input "$ 0,00"
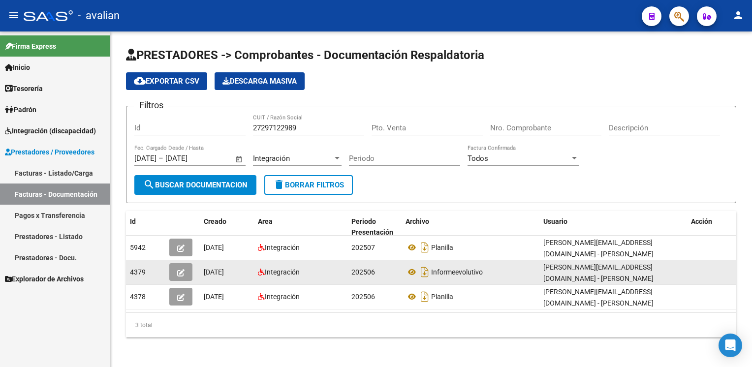
click at [182, 269] on icon "button" at bounding box center [180, 272] width 7 height 7
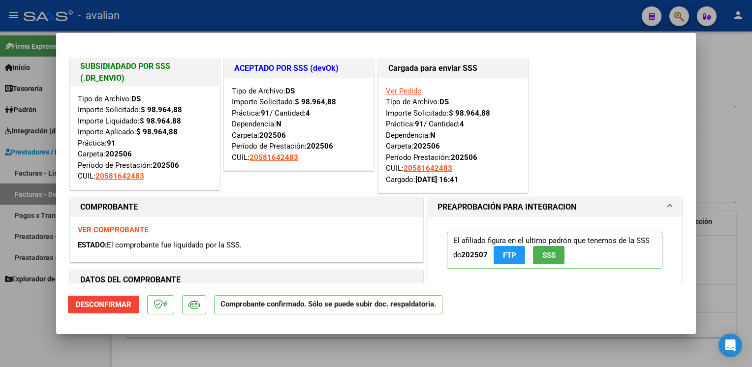
click at [134, 230] on strong "VER COMPROBANTE" at bounding box center [113, 229] width 70 height 9
click at [342, 15] on div at bounding box center [376, 183] width 752 height 367
type input "$ 0,00"
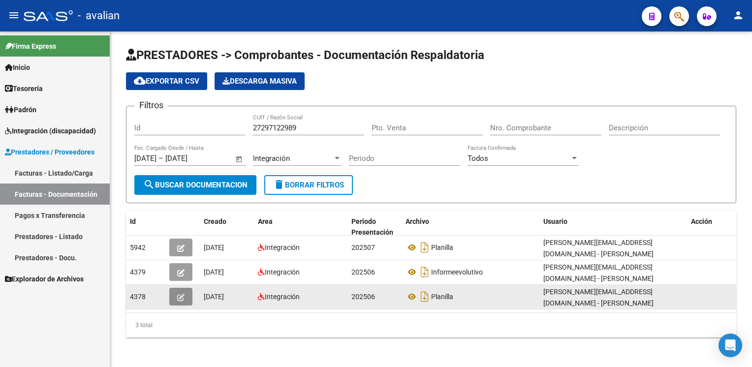
click at [175, 288] on button "button" at bounding box center [180, 297] width 23 height 18
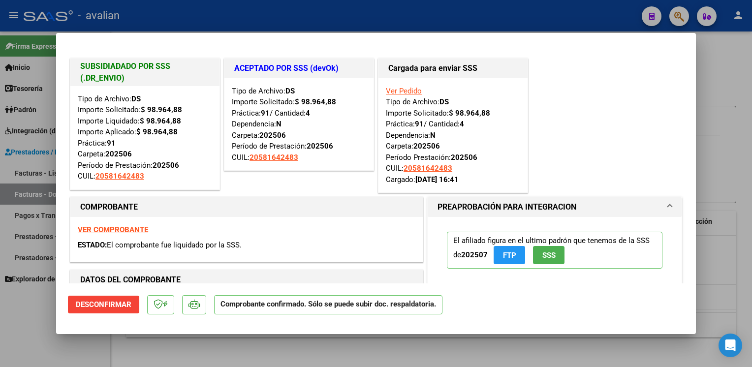
click at [120, 235] on div "VER COMPROBANTE ESTADO: El comprobante fue liquidado por la SSS." at bounding box center [246, 239] width 352 height 45
click at [118, 228] on strong "VER COMPROBANTE" at bounding box center [113, 229] width 70 height 9
click at [511, 11] on div at bounding box center [376, 183] width 752 height 367
type input "$ 0,00"
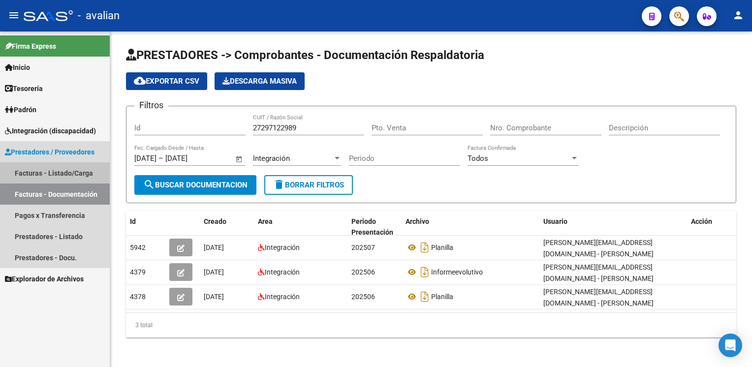
click at [53, 173] on link "Facturas - Listado/Carga" at bounding box center [55, 172] width 110 height 21
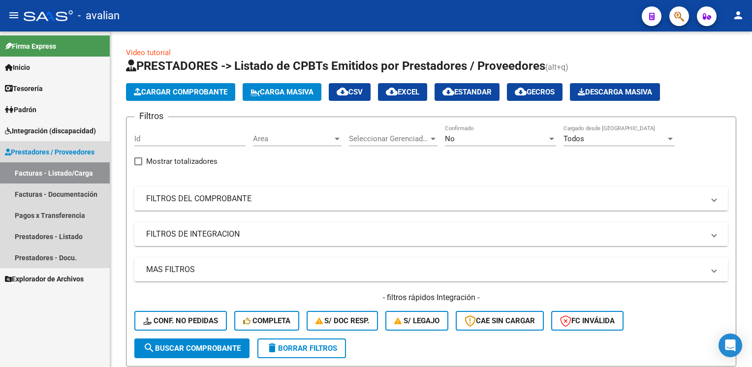
click at [53, 173] on link "Facturas - Listado/Carga" at bounding box center [55, 172] width 110 height 21
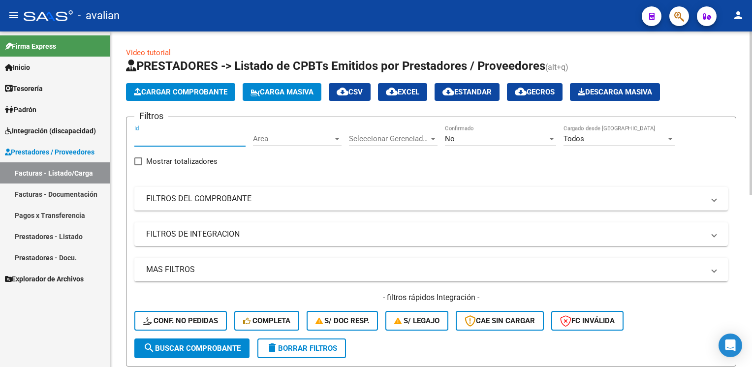
click at [161, 139] on input "Id" at bounding box center [189, 138] width 111 height 9
click at [55, 134] on span "Integración (discapacidad)" at bounding box center [50, 130] width 91 height 11
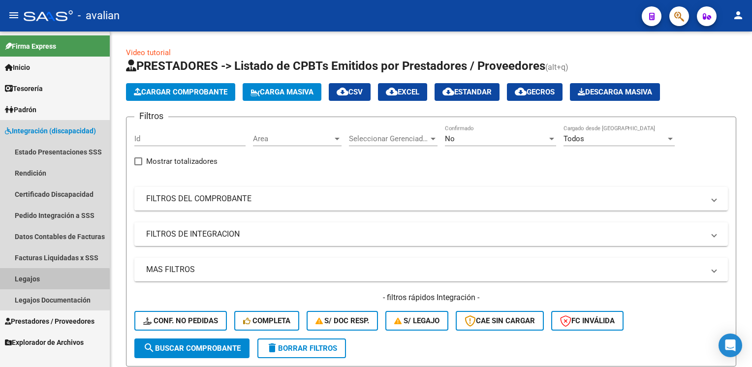
click at [26, 282] on link "Legajos" at bounding box center [55, 278] width 110 height 21
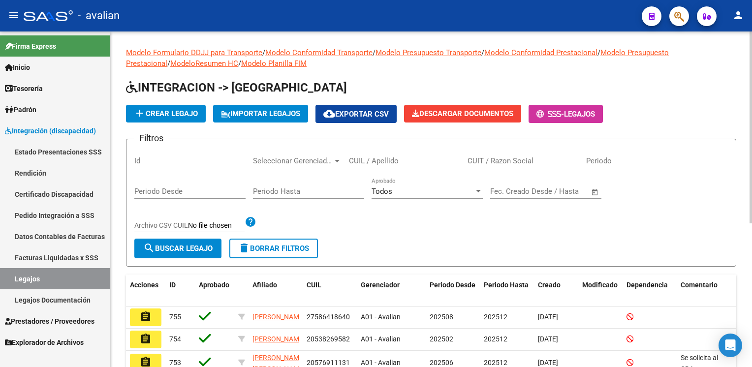
click at [180, 160] on input "Id" at bounding box center [189, 160] width 111 height 9
paste input "20581642483"
type input "20581642483"
click at [157, 253] on button "search Buscar Legajo" at bounding box center [177, 249] width 87 height 20
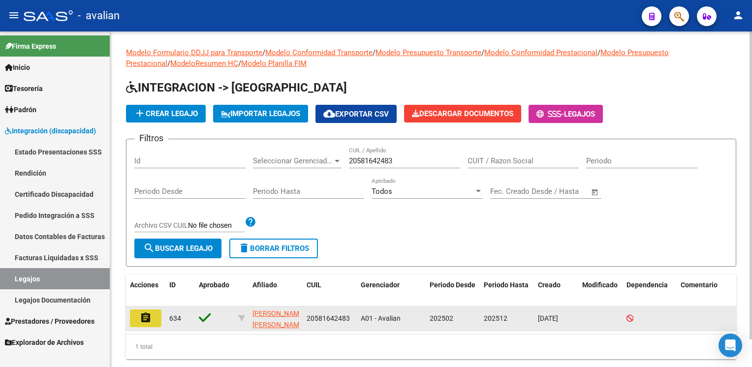
click at [137, 320] on button "assignment" at bounding box center [145, 319] width 31 height 18
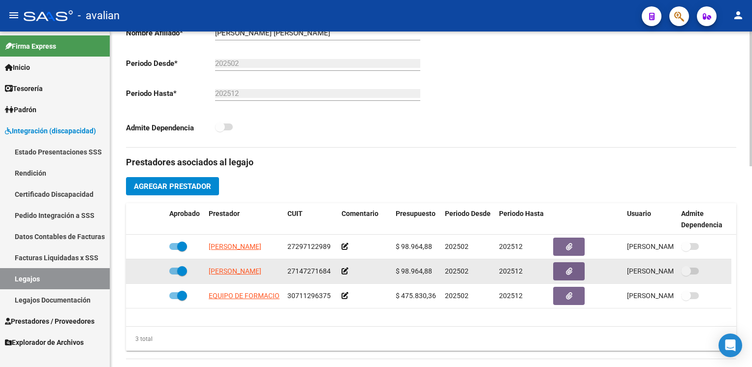
scroll to position [295, 0]
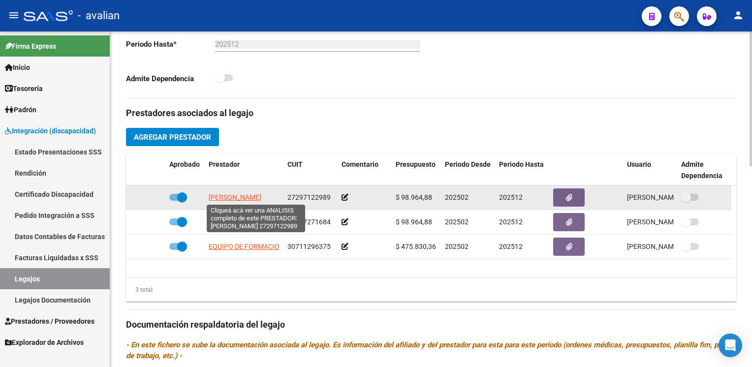
click at [240, 195] on span "[PERSON_NAME]" at bounding box center [235, 197] width 53 height 8
type textarea "27297122989"
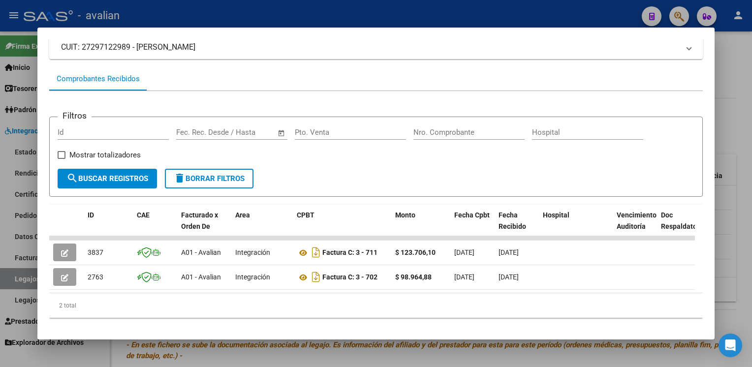
scroll to position [85, 0]
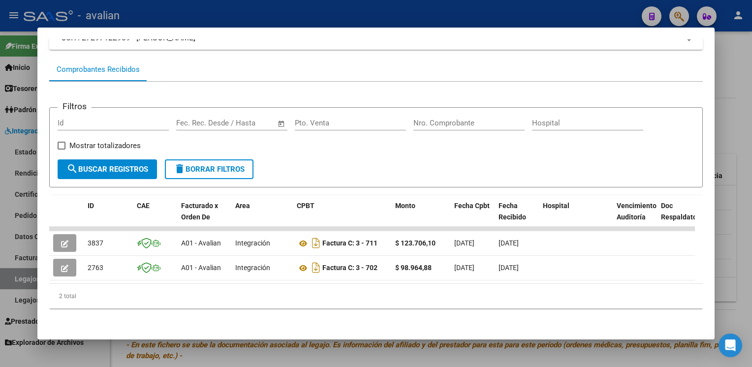
click at [215, 13] on div at bounding box center [376, 183] width 752 height 367
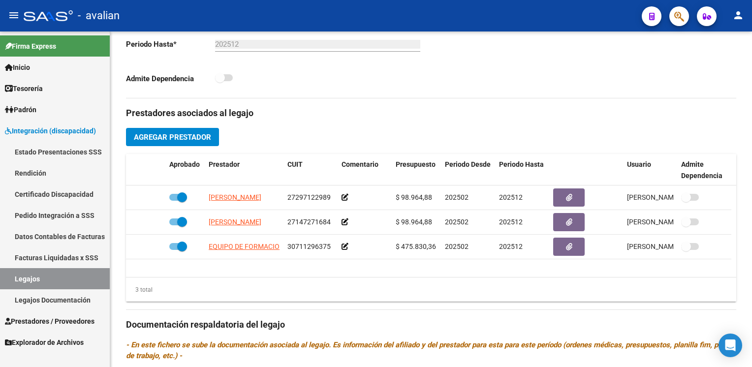
click at [71, 125] on span "Integración (discapacidad)" at bounding box center [50, 130] width 91 height 11
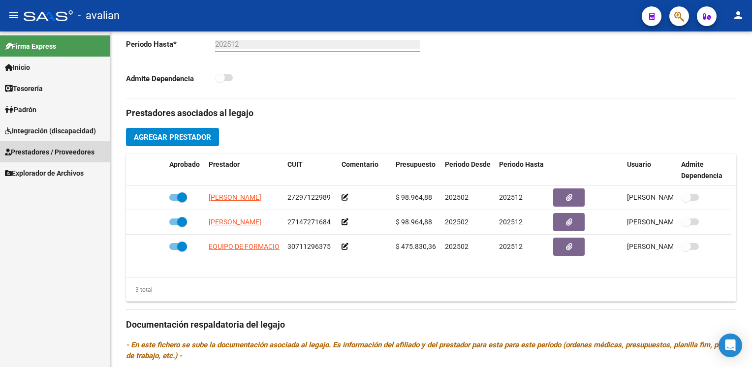
click at [62, 155] on span "Prestadores / Proveedores" at bounding box center [50, 152] width 90 height 11
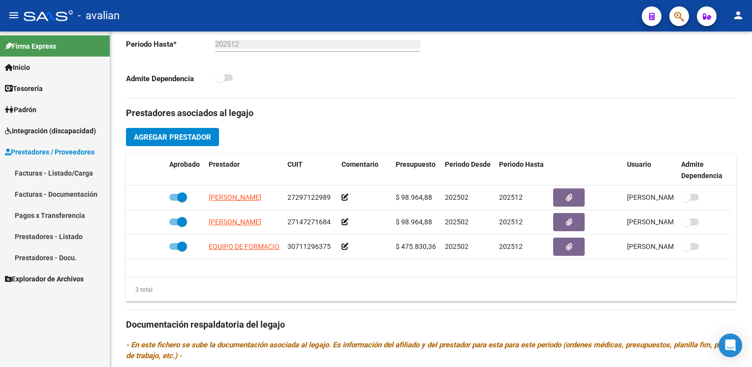
click at [62, 172] on link "Facturas - Listado/Carga" at bounding box center [55, 172] width 110 height 21
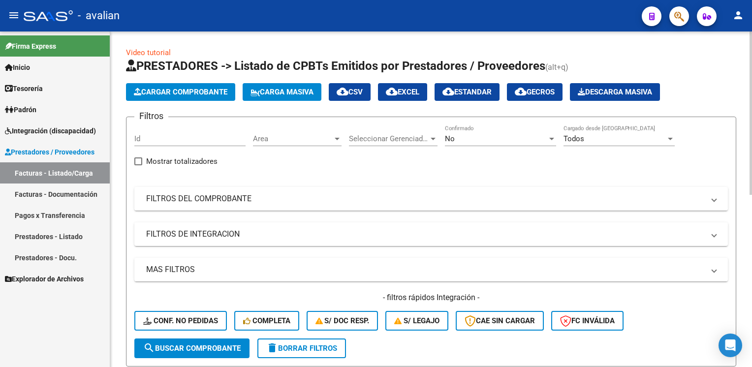
click at [751, 212] on html "menu - avalian person Firma Express Inicio Instructivos Contacto OS Tesorería E…" at bounding box center [376, 183] width 752 height 367
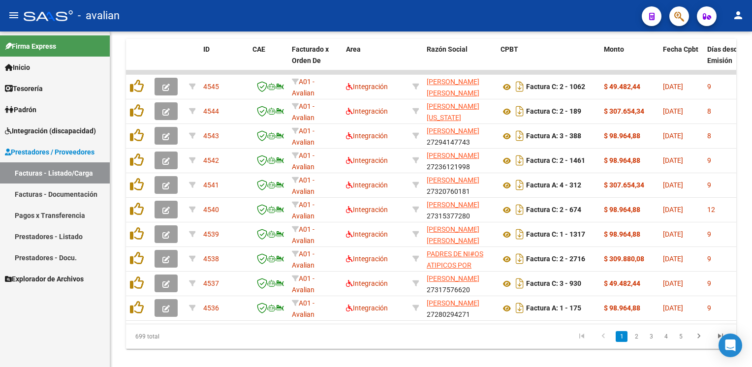
click at [52, 170] on link "Facturas - Listado/Carga" at bounding box center [55, 172] width 110 height 21
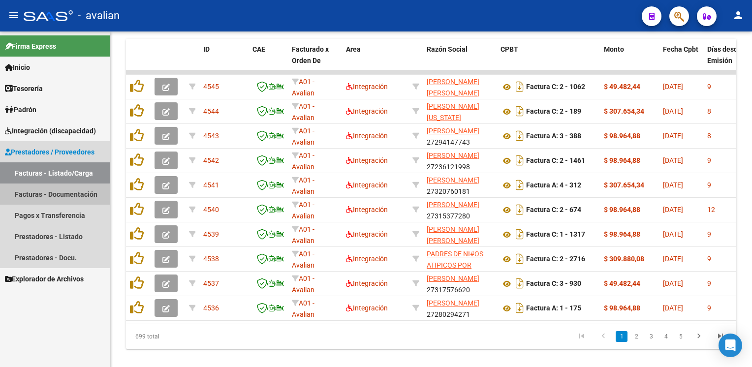
click at [51, 195] on link "Facturas - Documentación" at bounding box center [55, 194] width 110 height 21
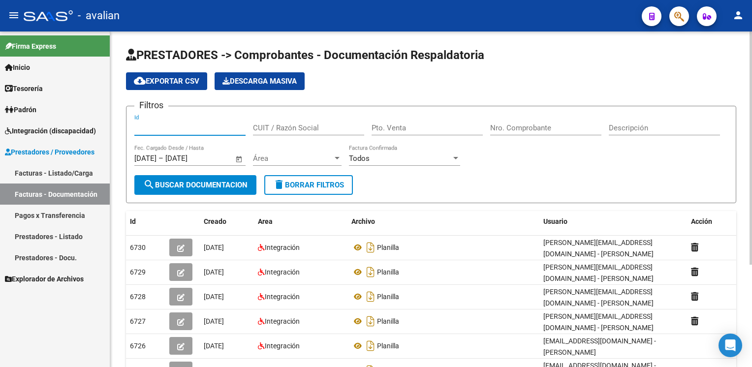
click at [145, 125] on input "Id" at bounding box center [189, 128] width 111 height 9
paste input "27429594753"
type input "27429594753"
type input "1"
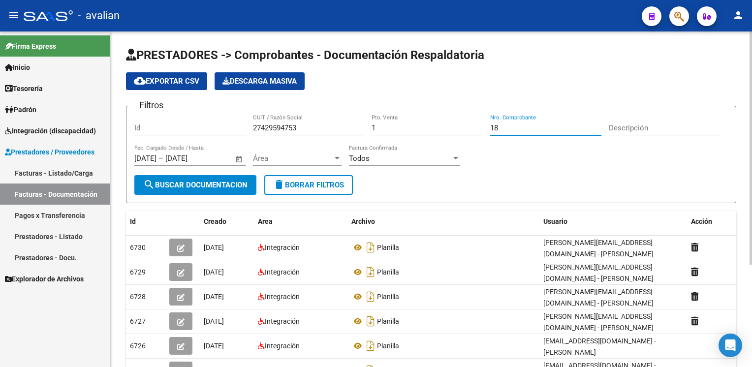
type input "18"
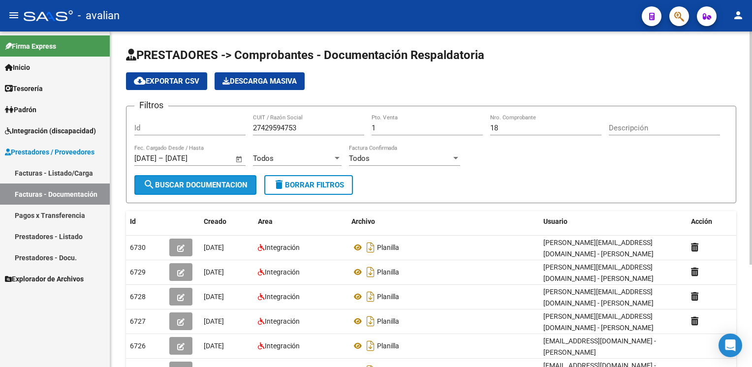
click at [182, 188] on button "search Buscar Documentacion" at bounding box center [195, 185] width 122 height 20
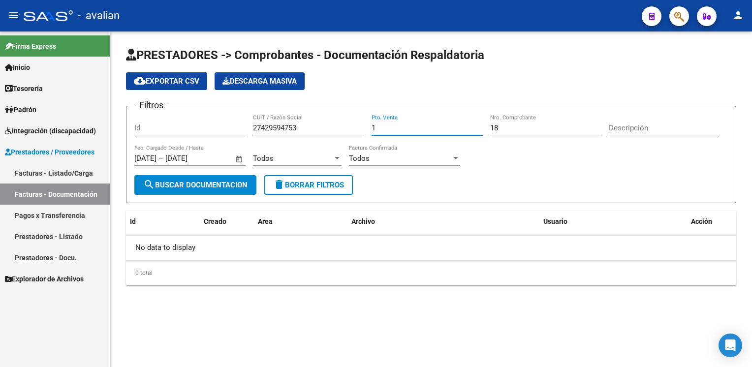
drag, startPoint x: 401, startPoint y: 130, endPoint x: 338, endPoint y: 140, distance: 64.3
click at [338, 140] on div "Filtros Id 27429594753 CUIT / Razón Social 1 Pto. Venta 18 Nro. Comprobante Des…" at bounding box center [430, 144] width 593 height 61
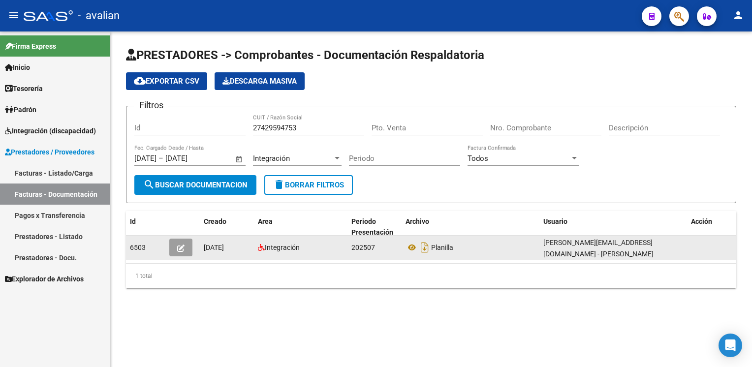
click at [187, 248] on button "button" at bounding box center [180, 248] width 23 height 18
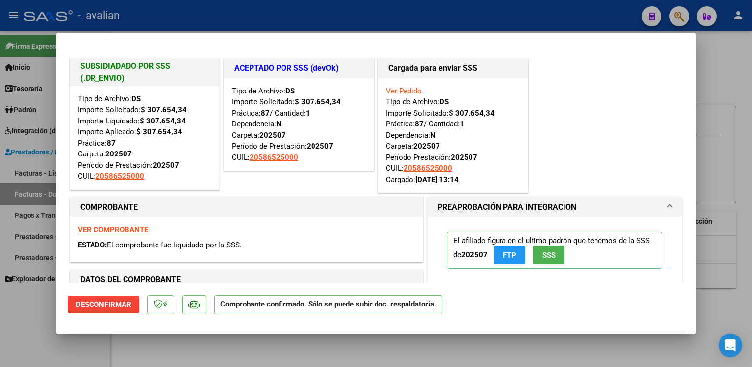
click at [134, 230] on strong "VER COMPROBANTE" at bounding box center [113, 229] width 70 height 9
click at [301, 17] on div at bounding box center [376, 183] width 752 height 367
type input "$ 0,00"
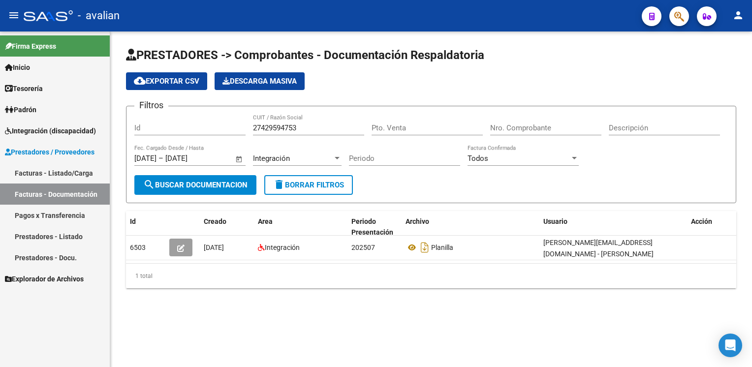
click at [171, 139] on div "Id" at bounding box center [189, 129] width 111 height 31
click at [167, 132] on div "Id" at bounding box center [189, 124] width 111 height 21
paste input "3360635694"
type input "23360635694"
click at [180, 191] on button "search Buscar Documentacion" at bounding box center [195, 185] width 122 height 20
